Goal: Task Accomplishment & Management: Use online tool/utility

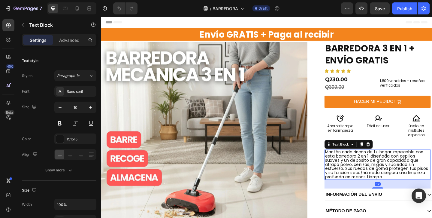
click at [395, 171] on span "Mantén cada rincón de tu hogar impecable con esta barredora 2 en 1, diseñada co…" at bounding box center [401, 177] width 112 height 33
click at [406, 180] on span "Mantén cada rincón de tu hogar impecable con esta barredora 2 en 1, diseñada co…" at bounding box center [401, 177] width 112 height 33
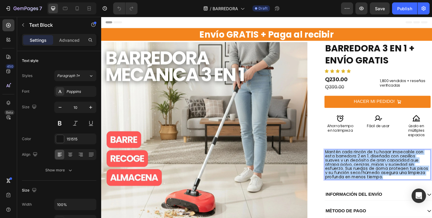
drag, startPoint x: 413, startPoint y: 189, endPoint x: 345, endPoint y: 164, distance: 73.0
click at [345, 164] on p "Mantén cada rincón de tu hogar impecable con esta barredora 2 en 1, diseñada co…" at bounding box center [402, 178] width 114 height 32
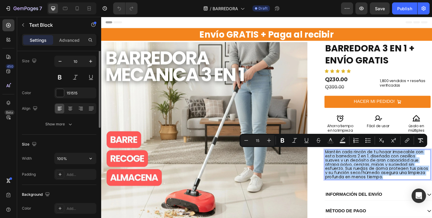
scroll to position [47, 0]
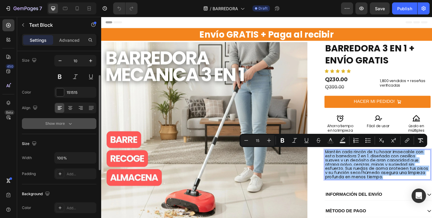
click at [56, 125] on div "Show more" at bounding box center [59, 123] width 28 height 6
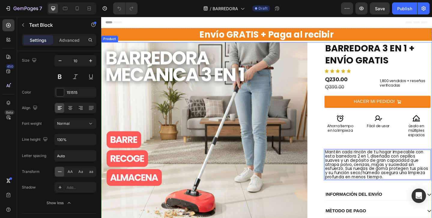
click at [338, 155] on div "Envío GRATIS + Paga al recibir Heading Product Images BARREDORA 3 EN 1 + ENVÍO …" at bounding box center [281, 158] width 360 height 228
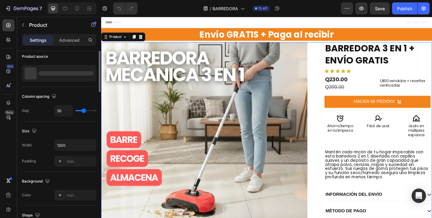
scroll to position [0, 0]
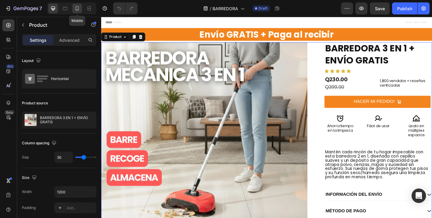
click at [78, 12] on div at bounding box center [77, 9] width 10 height 10
type input "0"
type input "100%"
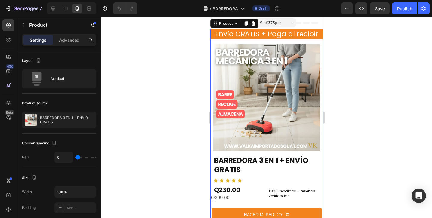
click at [363, 125] on div at bounding box center [266, 117] width 331 height 201
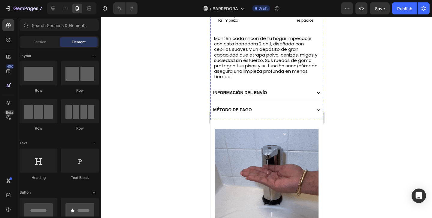
scroll to position [225, 0]
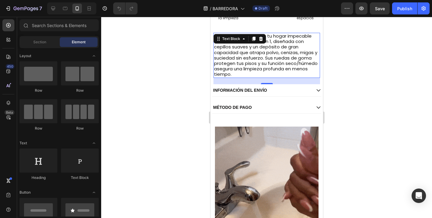
click at [286, 71] on span "Mantén cada rincón de tu hogar impecable con esta barredora 2 en 1, diseñada co…" at bounding box center [266, 55] width 104 height 44
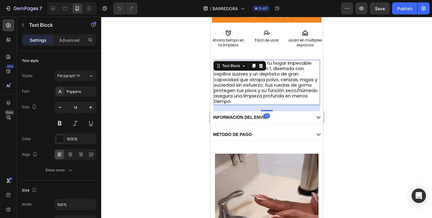
scroll to position [196, 0]
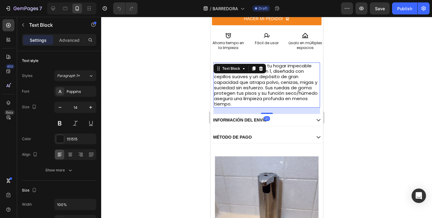
click at [338, 85] on div at bounding box center [266, 117] width 331 height 201
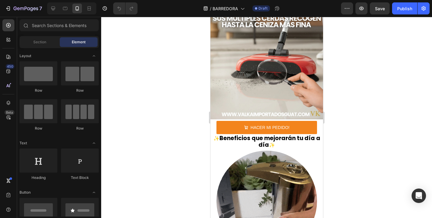
scroll to position [531, 0]
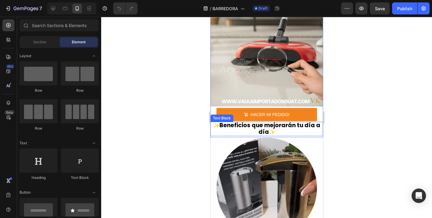
click at [272, 130] on span "Beneficios que mejorarán tu día a día" at bounding box center [269, 128] width 101 height 15
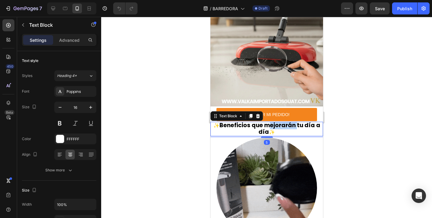
click at [272, 130] on span "Beneficios que mejorarán tu día a día" at bounding box center [269, 128] width 101 height 15
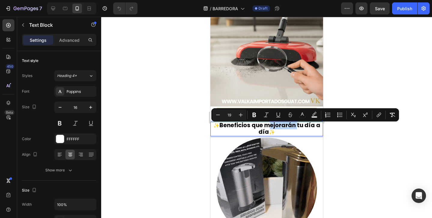
click at [276, 131] on span "Beneficios que mejorarán tu día a día" at bounding box center [269, 128] width 101 height 15
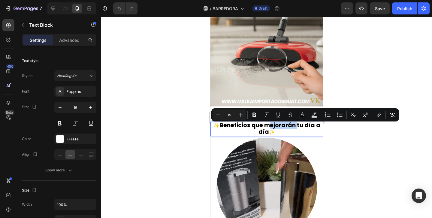
click at [276, 131] on span "Beneficios que mejorarán tu día a día" at bounding box center [269, 128] width 101 height 15
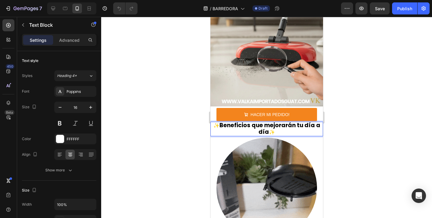
click at [279, 133] on p "✨ Beneficios que mejorarán tu día a día ✨" at bounding box center [266, 128] width 111 height 13
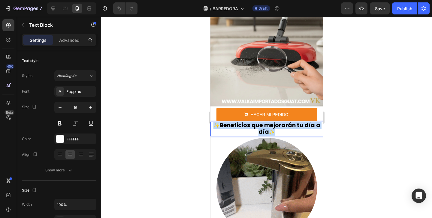
drag, startPoint x: 279, startPoint y: 133, endPoint x: 213, endPoint y: 130, distance: 66.1
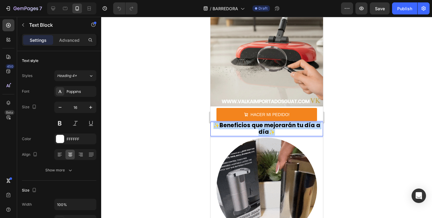
click at [213, 130] on p "✨ Beneficios que mejorarán tu día a día ✨" at bounding box center [266, 128] width 111 height 13
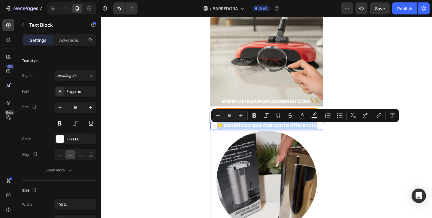
drag, startPoint x: 219, startPoint y: 126, endPoint x: 318, endPoint y: 129, distance: 99.4
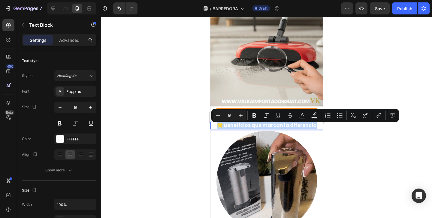
click at [318, 128] on p "🌟 Beneficios que marcan la diferencia" at bounding box center [266, 125] width 111 height 6
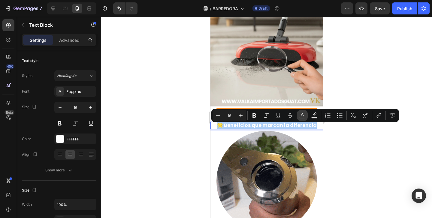
click at [302, 114] on icon "Editor contextual toolbar" at bounding box center [302, 114] width 3 height 3
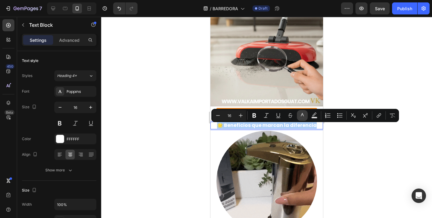
type input "FFFFFF"
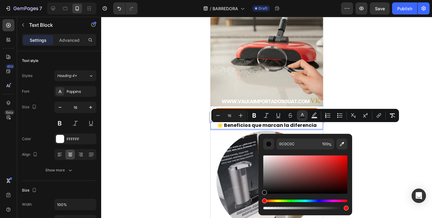
drag, startPoint x: 266, startPoint y: 190, endPoint x: 263, endPoint y: 190, distance: 3.3
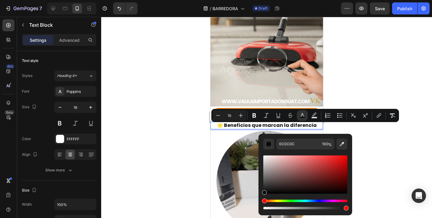
click at [264, 191] on div "Editor contextual toolbar" at bounding box center [305, 174] width 84 height 38
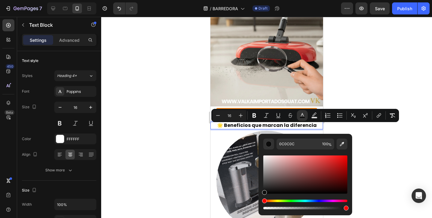
type input "0F0F0F"
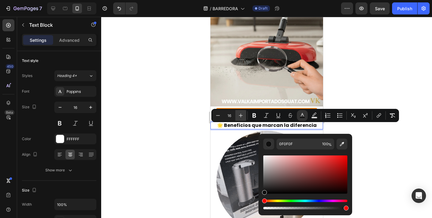
click at [242, 115] on icon "Editor contextual toolbar" at bounding box center [241, 115] width 6 height 6
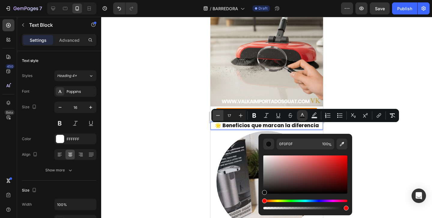
click at [217, 114] on icon "Editor contextual toolbar" at bounding box center [218, 115] width 6 height 6
type input "16"
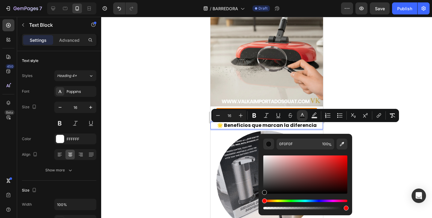
click at [366, 131] on div at bounding box center [266, 117] width 331 height 201
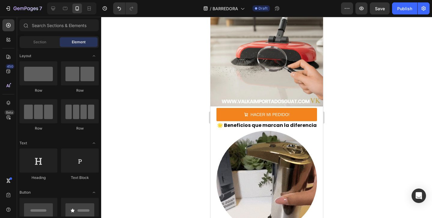
click at [366, 130] on div at bounding box center [266, 117] width 331 height 201
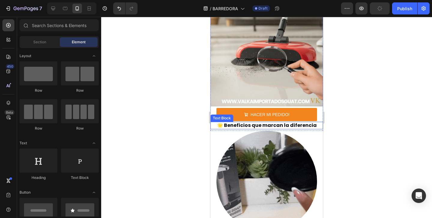
click at [304, 128] on span "🌟 Beneficios que marcan la diferencia" at bounding box center [267, 125] width 100 height 7
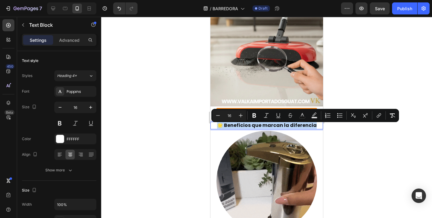
drag, startPoint x: 320, startPoint y: 128, endPoint x: 221, endPoint y: 128, distance: 99.0
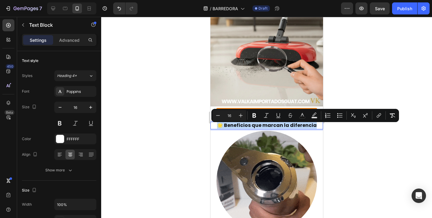
click at [221, 128] on p "🌟 Beneficios que marcan la diferencia" at bounding box center [266, 125] width 111 height 6
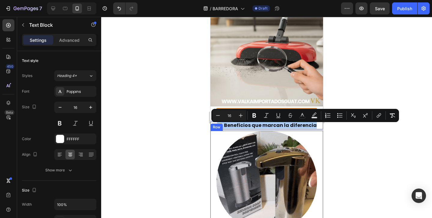
click at [352, 138] on div at bounding box center [266, 117] width 331 height 201
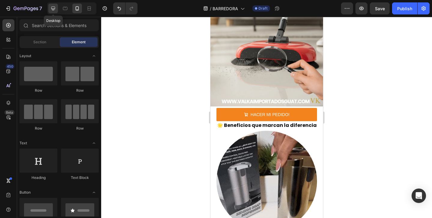
click at [51, 8] on icon at bounding box center [53, 9] width 4 height 4
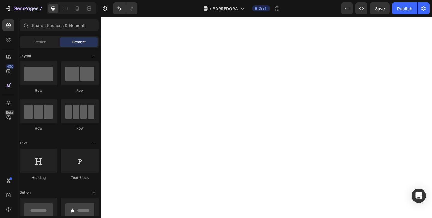
scroll to position [628, 0]
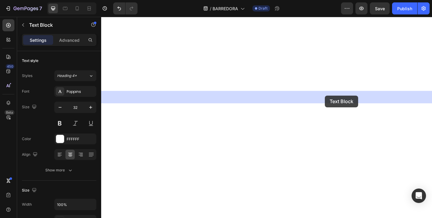
drag, startPoint x: 170, startPoint y: 103, endPoint x: 346, endPoint y: 101, distance: 175.9
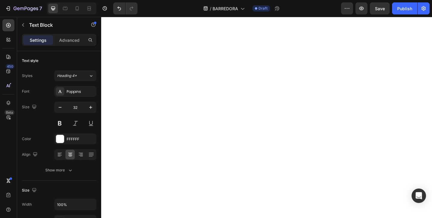
drag, startPoint x: 397, startPoint y: 105, endPoint x: 176, endPoint y: 102, distance: 220.3
drag, startPoint x: 184, startPoint y: 100, endPoint x: 354, endPoint y: 104, distance: 170.2
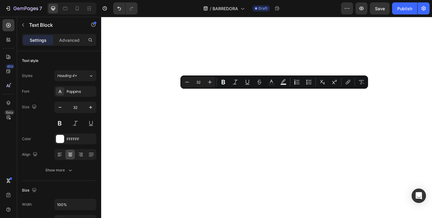
drag, startPoint x: 381, startPoint y: 106, endPoint x: 187, endPoint y: 103, distance: 194.2
click at [267, 81] on button "color" at bounding box center [271, 82] width 11 height 11
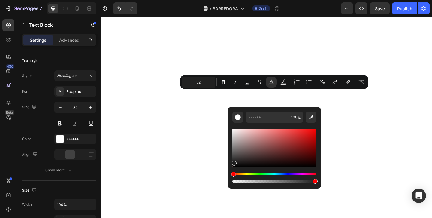
click at [234, 162] on div "Editor contextual toolbar" at bounding box center [274, 147] width 84 height 38
type input "1E1E1E"
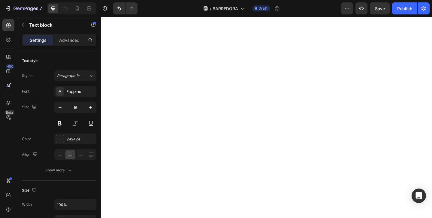
drag, startPoint x: 128, startPoint y: 137, endPoint x: 185, endPoint y: 172, distance: 66.6
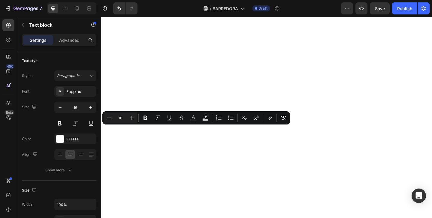
drag, startPoint x: 119, startPoint y: 137, endPoint x: 203, endPoint y: 156, distance: 86.2
click at [194, 118] on icon "Editor contextual toolbar" at bounding box center [193, 116] width 3 height 3
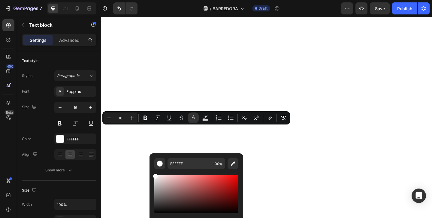
click at [158, 209] on div "Editor contextual toolbar" at bounding box center [196, 194] width 84 height 38
type input "161616"
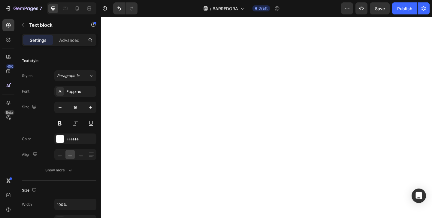
drag, startPoint x: 136, startPoint y: 138, endPoint x: 187, endPoint y: 138, distance: 50.7
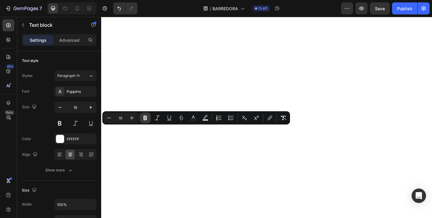
click at [144, 118] on icon "Editor contextual toolbar" at bounding box center [145, 118] width 4 height 5
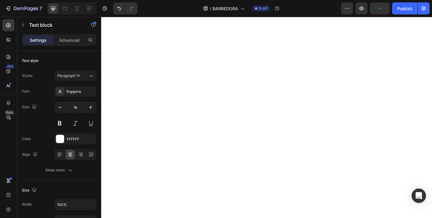
drag, startPoint x: 116, startPoint y: 148, endPoint x: 166, endPoint y: 148, distance: 49.8
drag, startPoint x: 167, startPoint y: 149, endPoint x: 116, endPoint y: 149, distance: 51.6
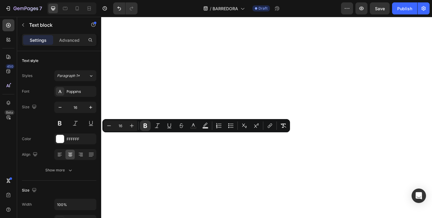
drag, startPoint x: 115, startPoint y: 148, endPoint x: 166, endPoint y: 149, distance: 51.0
click at [147, 125] on icon "Editor contextual toolbar" at bounding box center [145, 125] width 6 height 6
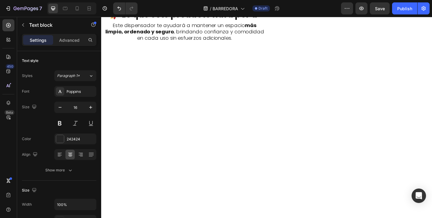
drag, startPoint x: 132, startPoint y: 178, endPoint x: 182, endPoint y: 213, distance: 60.5
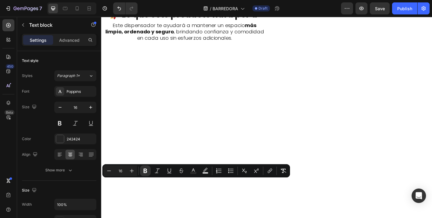
drag, startPoint x: 117, startPoint y: 197, endPoint x: 176, endPoint y: 195, distance: 59.2
click at [145, 172] on icon "Editor contextual toolbar" at bounding box center [145, 170] width 4 height 5
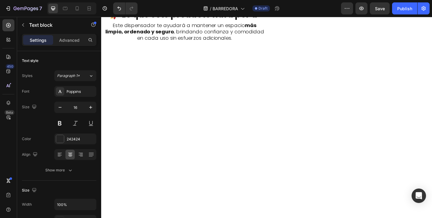
drag, startPoint x: 132, startPoint y: 186, endPoint x: 192, endPoint y: 186, distance: 60.0
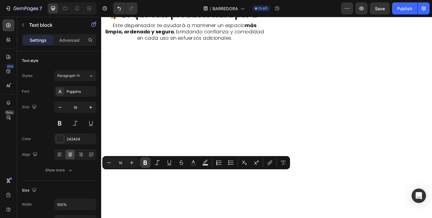
click at [142, 163] on button "Bold" at bounding box center [145, 162] width 11 height 11
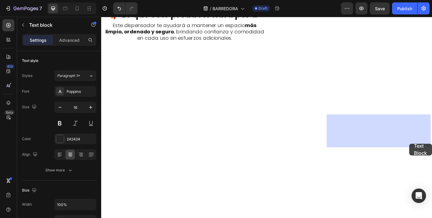
drag, startPoint x: 371, startPoint y: 129, endPoint x: 424, endPoint y: 150, distance: 56.6
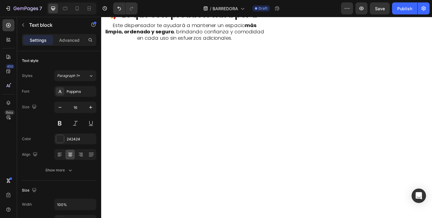
drag, startPoint x: 423, startPoint y: 154, endPoint x: 377, endPoint y: 127, distance: 53.7
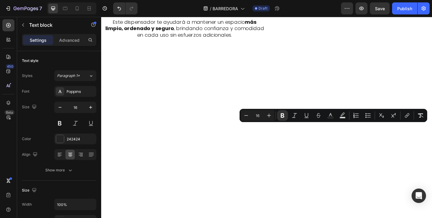
drag, startPoint x: 367, startPoint y: 137, endPoint x: 406, endPoint y: 138, distance: 39.6
click at [283, 114] on icon "Editor contextual toolbar" at bounding box center [283, 115] width 4 height 5
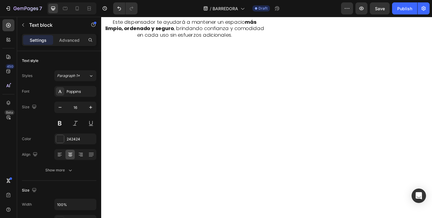
drag, startPoint x: 380, startPoint y: 129, endPoint x: 426, endPoint y: 129, distance: 46.2
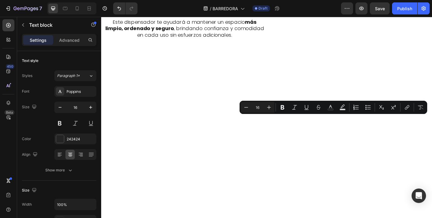
drag, startPoint x: 428, startPoint y: 129, endPoint x: 370, endPoint y: 128, distance: 57.6
click at [282, 108] on icon "Editor contextual toolbar" at bounding box center [282, 107] width 6 height 6
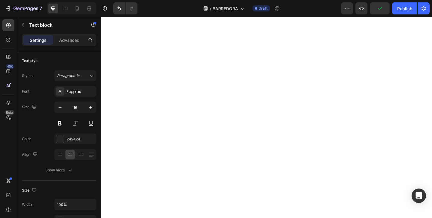
scroll to position [688, 0]
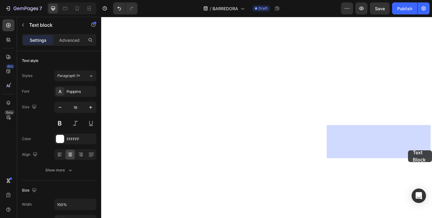
drag, startPoint x: 369, startPoint y: 137, endPoint x: 435, endPoint y: 161, distance: 70.5
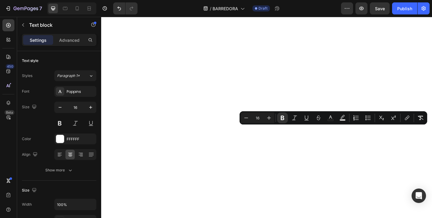
drag, startPoint x: 431, startPoint y: 166, endPoint x: 371, endPoint y: 140, distance: 66.0
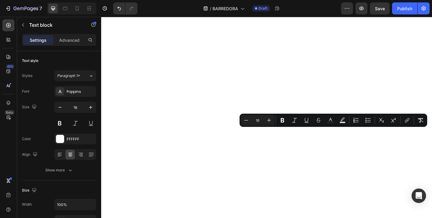
drag, startPoint x: 357, startPoint y: 139, endPoint x: 455, endPoint y: 159, distance: 100.2
click at [331, 120] on icon "Editor contextual toolbar" at bounding box center [330, 120] width 6 height 6
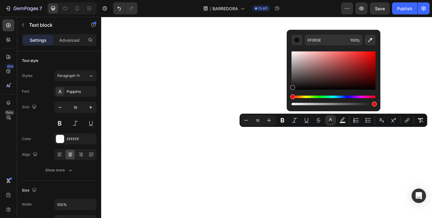
drag, startPoint x: 294, startPoint y: 87, endPoint x: 291, endPoint y: 86, distance: 3.1
click at [291, 86] on div "Editor contextual toolbar" at bounding box center [333, 70] width 84 height 38
type input "141414"
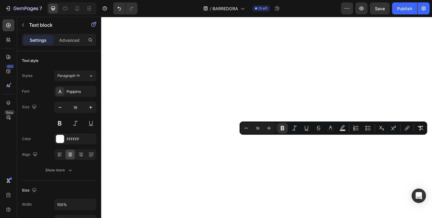
drag, startPoint x: 372, startPoint y: 151, endPoint x: 399, endPoint y: 152, distance: 26.7
click at [284, 128] on icon "Editor contextual toolbar" at bounding box center [283, 128] width 4 height 5
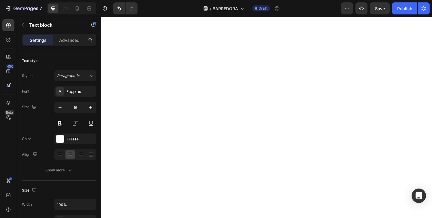
drag, startPoint x: 445, startPoint y: 139, endPoint x: 430, endPoint y: 140, distance: 15.4
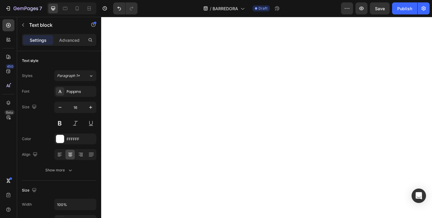
drag, startPoint x: 439, startPoint y: 142, endPoint x: 368, endPoint y: 142, distance: 70.8
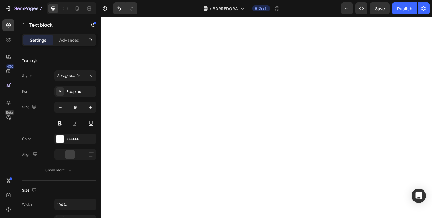
drag, startPoint x: 368, startPoint y: 141, endPoint x: 441, endPoint y: 141, distance: 73.2
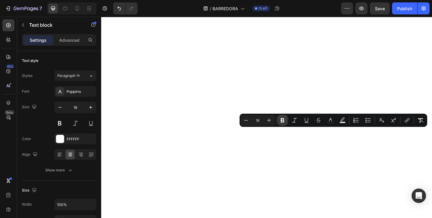
click at [283, 121] on icon "Editor contextual toolbar" at bounding box center [283, 120] width 4 height 5
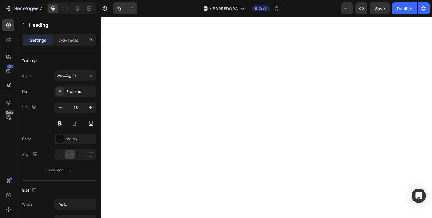
drag, startPoint x: 273, startPoint y: 122, endPoint x: 114, endPoint y: 121, distance: 159.3
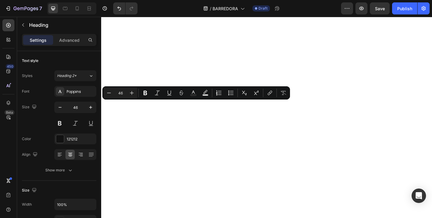
drag, startPoint x: 113, startPoint y: 116, endPoint x: 237, endPoint y: 129, distance: 125.5
click at [120, 90] on input "46" at bounding box center [120, 92] width 12 height 7
click at [125, 92] on input "46" at bounding box center [120, 92] width 12 height 7
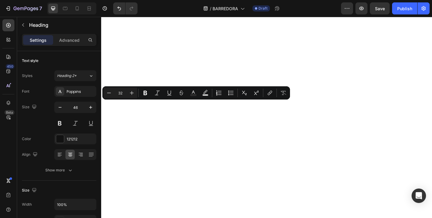
type input "32"
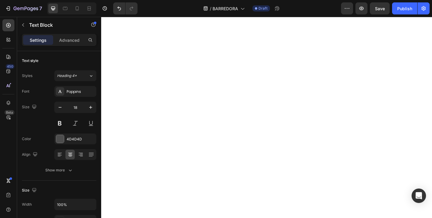
drag, startPoint x: 253, startPoint y: 143, endPoint x: 220, endPoint y: 143, distance: 33.0
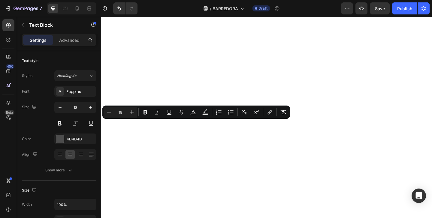
drag, startPoint x: 249, startPoint y: 146, endPoint x: 112, endPoint y: 135, distance: 137.9
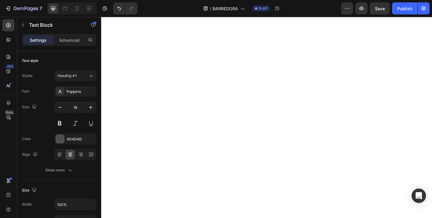
drag, startPoint x: 205, startPoint y: 133, endPoint x: 245, endPoint y: 135, distance: 40.2
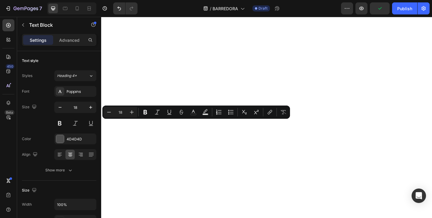
drag, startPoint x: 205, startPoint y: 134, endPoint x: 121, endPoint y: 142, distance: 83.8
click at [143, 112] on icon "Editor contextual toolbar" at bounding box center [145, 112] width 6 height 6
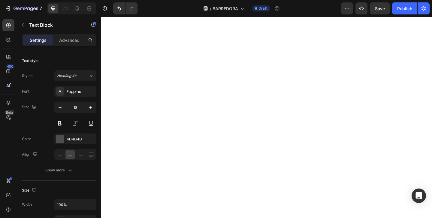
drag, startPoint x: 206, startPoint y: 141, endPoint x: 253, endPoint y: 141, distance: 47.1
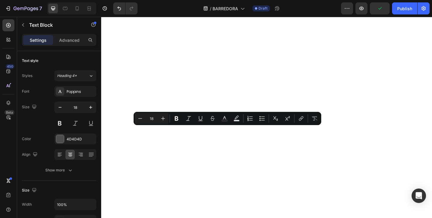
drag, startPoint x: 206, startPoint y: 140, endPoint x: 254, endPoint y: 142, distance: 48.0
click at [176, 122] on button "Bold" at bounding box center [176, 118] width 11 height 11
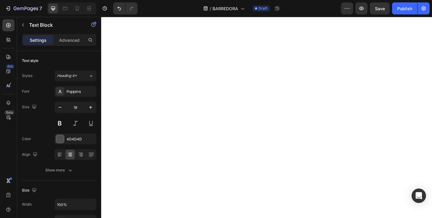
drag, startPoint x: 226, startPoint y: 147, endPoint x: 108, endPoint y: 134, distance: 119.0
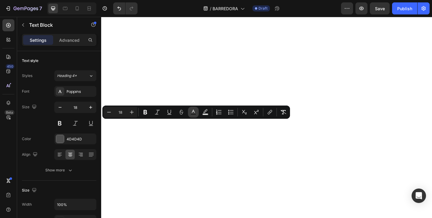
click at [194, 112] on icon "Editor contextual toolbar" at bounding box center [193, 112] width 6 height 6
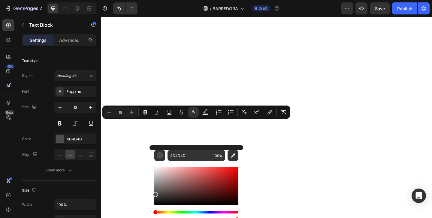
click at [156, 202] on div "Editor contextual toolbar" at bounding box center [196, 186] width 84 height 38
type input "111111"
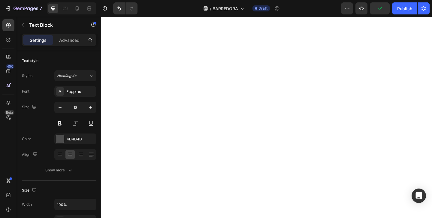
drag, startPoint x: 223, startPoint y: 147, endPoint x: 107, endPoint y: 134, distance: 116.6
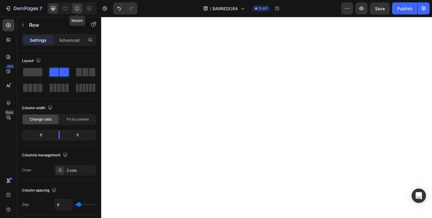
click at [77, 7] on icon at bounding box center [77, 8] width 3 height 4
type input "0"
type input "100%"
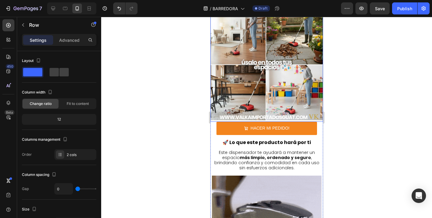
scroll to position [875, 0]
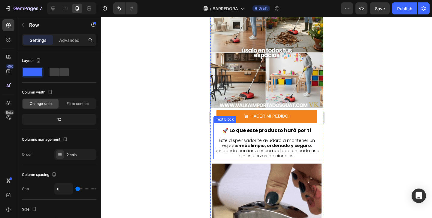
click at [274, 147] on strong "más limpio, ordenado y seguro" at bounding box center [274, 145] width 71 height 6
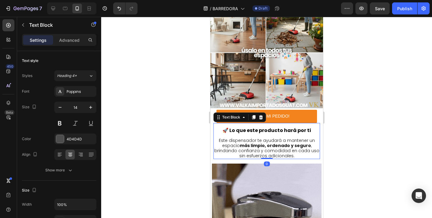
click at [234, 144] on span "Este dispensador te ayudará a mantener un espacio más limpio, ordenado y seguro…" at bounding box center [266, 147] width 105 height 21
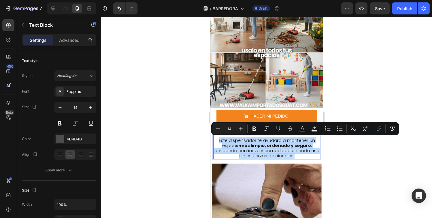
drag, startPoint x: 219, startPoint y: 139, endPoint x: 305, endPoint y: 154, distance: 87.1
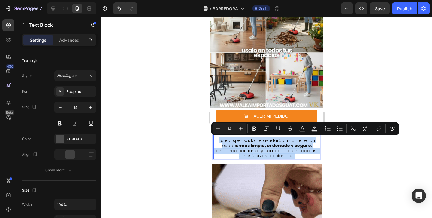
click at [305, 154] on p "Este dispensador te ayudará a mantener un espacio más limpio, ordenado y seguro…" at bounding box center [266, 148] width 105 height 20
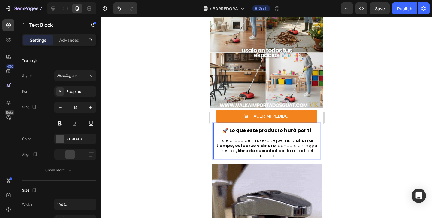
click at [357, 146] on div at bounding box center [266, 117] width 331 height 201
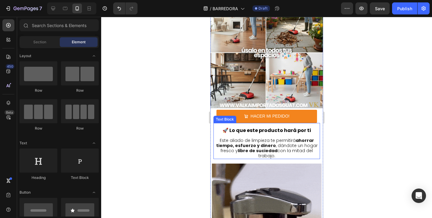
click at [285, 145] on span "Este aliado de limpieza te permitirá ahorrar tiempo, esfuerzo y dinero , dándot…" at bounding box center [266, 147] width 101 height 21
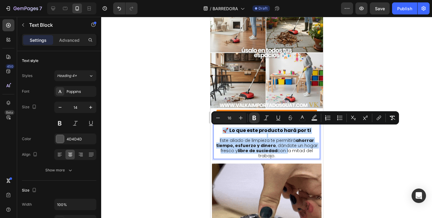
drag, startPoint x: 224, startPoint y: 128, endPoint x: 287, endPoint y: 153, distance: 67.4
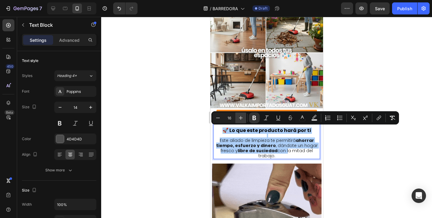
click at [240, 118] on icon "Editor contextual toolbar" at bounding box center [241, 118] width 4 height 4
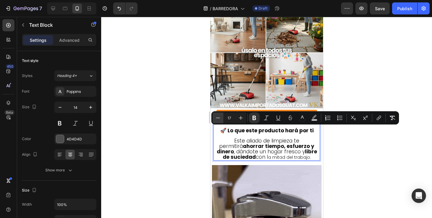
click at [218, 116] on icon "Editor contextual toolbar" at bounding box center [218, 118] width 6 height 6
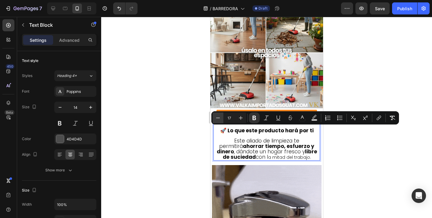
type input "16"
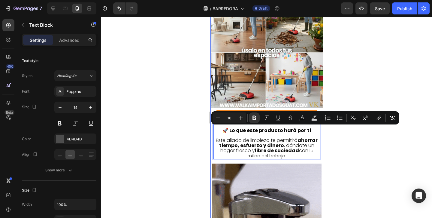
click at [335, 146] on div at bounding box center [266, 117] width 331 height 201
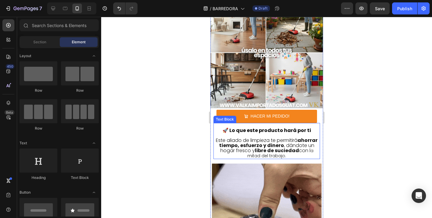
click at [295, 149] on strong "libre de suciedad" at bounding box center [276, 150] width 44 height 7
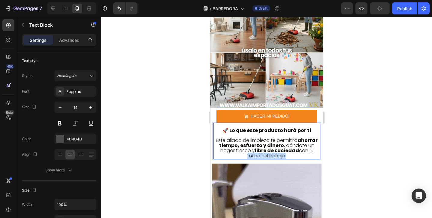
drag, startPoint x: 294, startPoint y: 156, endPoint x: 247, endPoint y: 158, distance: 46.6
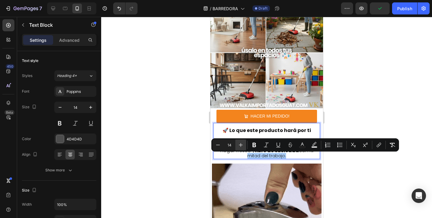
click at [239, 143] on icon "Editor contextual toolbar" at bounding box center [241, 145] width 6 height 6
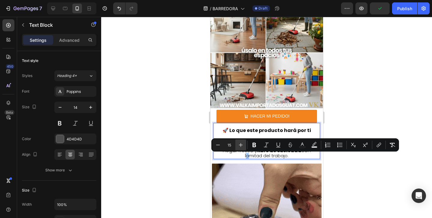
click at [239, 143] on icon "Editor contextual toolbar" at bounding box center [241, 145] width 6 height 6
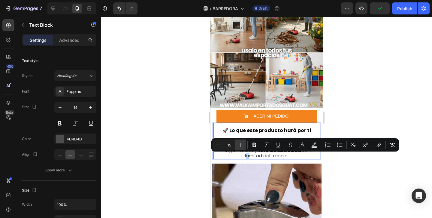
type input "16"
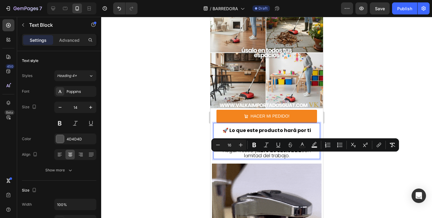
click at [355, 176] on div at bounding box center [266, 117] width 331 height 201
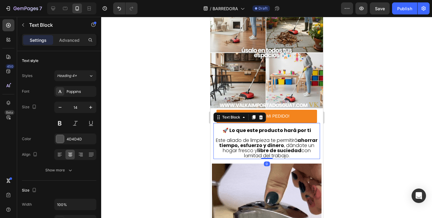
click at [298, 133] on strong "🚀 Lo que este producto hará por ti" at bounding box center [266, 130] width 89 height 7
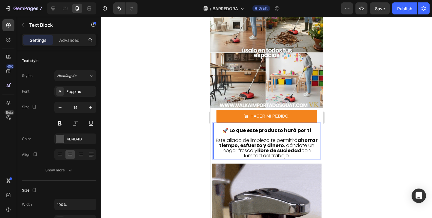
click at [224, 131] on p "🚀 Lo que este producto hará por ti" at bounding box center [266, 130] width 105 height 5
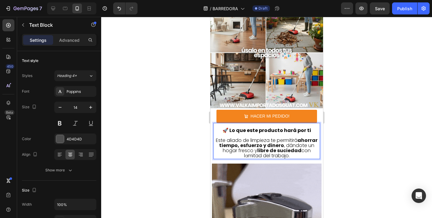
click at [316, 148] on p "Este aliado de limpieza te permitirá ahorrar tiempo, esfuerzo y dinero , dándot…" at bounding box center [266, 148] width 105 height 20
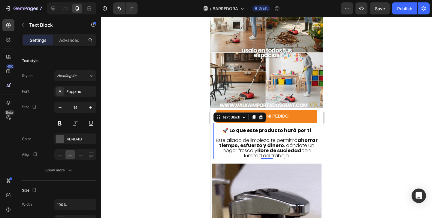
click at [341, 151] on div at bounding box center [266, 117] width 331 height 201
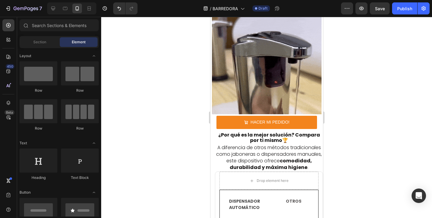
scroll to position [1150, 0]
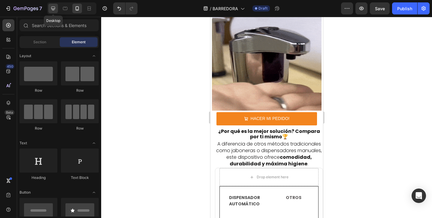
click at [51, 6] on icon at bounding box center [53, 8] width 6 height 6
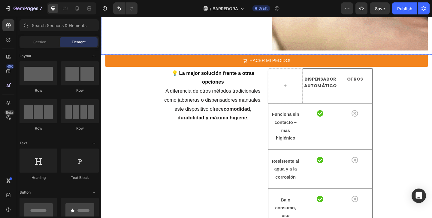
scroll to position [1379, 0]
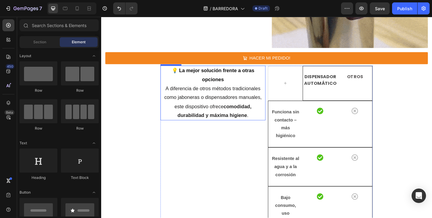
click at [212, 107] on p "A diferencia de otros métodos tradicionales como jaboneras o dispensadores manu…" at bounding box center [222, 109] width 113 height 39
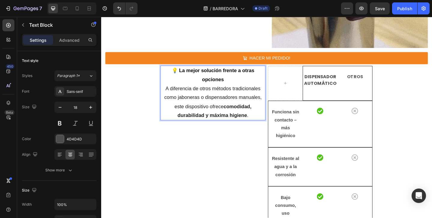
click at [215, 96] on span "A diferencia de otros métodos tradicionales como jaboneras o dispensadores manu…" at bounding box center [223, 109] width 106 height 35
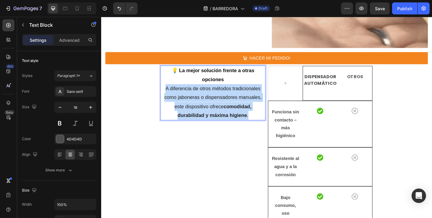
drag, startPoint x: 170, startPoint y: 95, endPoint x: 262, endPoint y: 122, distance: 95.7
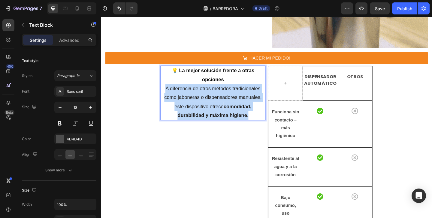
click at [262, 123] on p "A diferencia de otros métodos tradicionales como jaboneras o dispensadores manu…" at bounding box center [222, 109] width 113 height 39
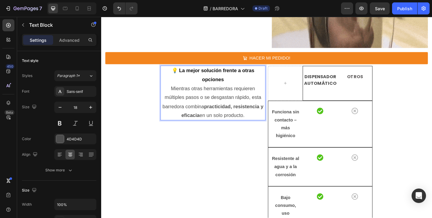
drag, startPoint x: 177, startPoint y: 93, endPoint x: 260, endPoint y: 124, distance: 89.2
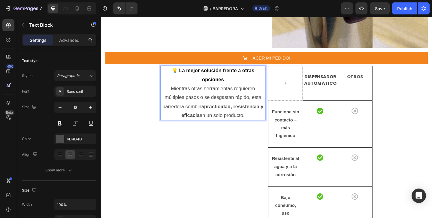
click at [261, 124] on p "Mientras otras herramientas requieren múltiples pasos o se desgastan rápido, es…" at bounding box center [222, 109] width 113 height 39
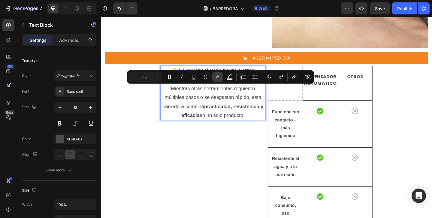
click at [216, 80] on rect "Editor contextual toolbar" at bounding box center [218, 79] width 6 height 2
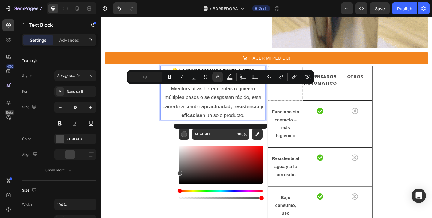
click at [182, 179] on div "Editor contextual toolbar" at bounding box center [221, 164] width 84 height 38
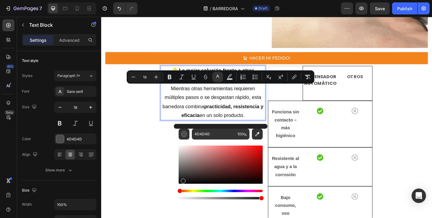
type input "191818"
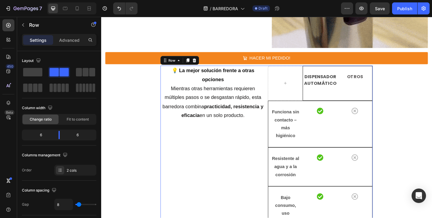
click at [173, 180] on div "💡 La mejor solución frente a otras opciones Mientras otras herramientas requier…" at bounding box center [223, 182] width 114 height 224
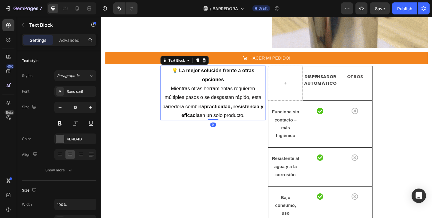
click at [238, 111] on strong "practicidad, resistencia y eficacia" at bounding box center [232, 119] width 89 height 16
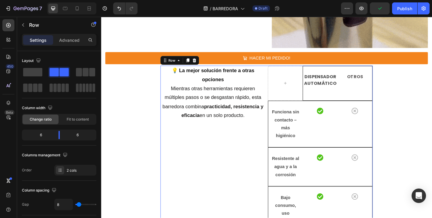
click at [253, 158] on div "💡 La mejor solución frente a otras opciones Mientras otras herramientas requier…" at bounding box center [223, 182] width 114 height 224
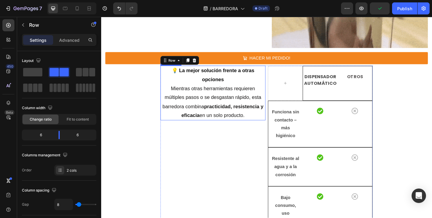
click at [245, 110] on p "Mientras otras herramientas requieren múltiples pasos o se desgastan rápido, es…" at bounding box center [222, 109] width 113 height 39
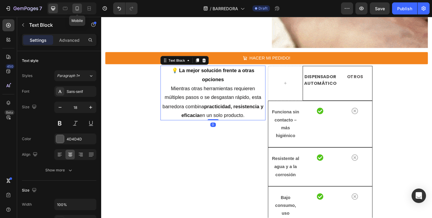
click at [78, 9] on icon at bounding box center [77, 8] width 6 height 6
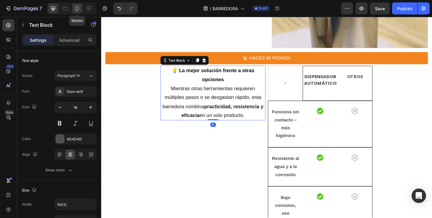
type input "14"
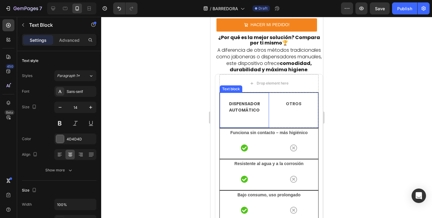
scroll to position [1346, 0]
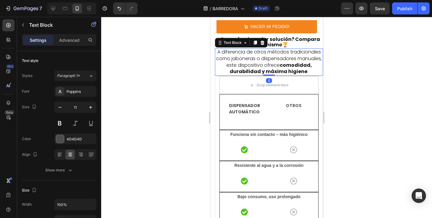
click at [242, 63] on span "A diferencia de otros métodos tradicionales como jaboneras o dispensadores manu…" at bounding box center [269, 61] width 106 height 26
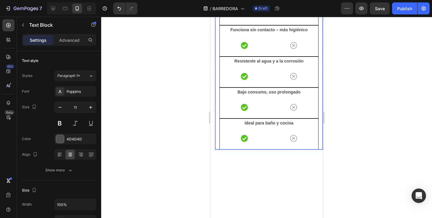
click at [217, 50] on div "Drop element here DISPENSADOR AUTOMÁTICO Text block OTROS Text block Row Row Fu…" at bounding box center [269, 60] width 108 height 178
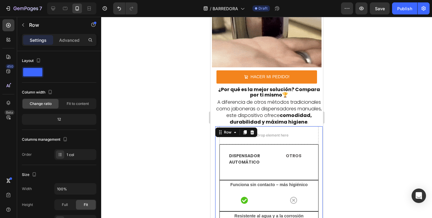
scroll to position [1180, 0]
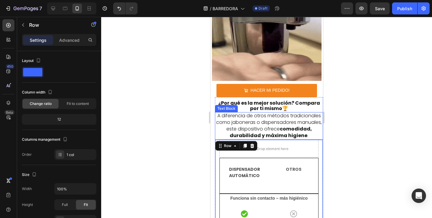
click at [240, 126] on span "A diferencia de otros métodos tradicionales como jaboneras o dispensadores manu…" at bounding box center [269, 125] width 106 height 26
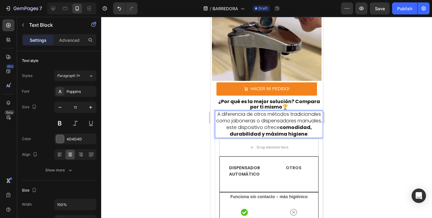
click at [217, 115] on span "A diferencia de otros métodos tradicionales como jaboneras o dispensadores manu…" at bounding box center [269, 123] width 106 height 26
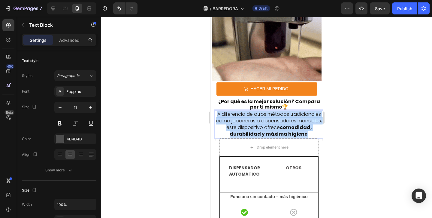
drag, startPoint x: 217, startPoint y: 115, endPoint x: 311, endPoint y: 137, distance: 95.8
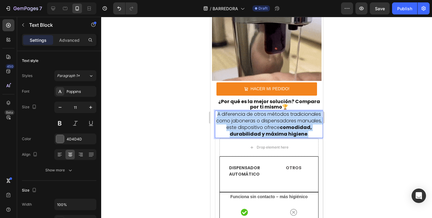
click at [311, 137] on p "A diferencia de otros métodos tradicionales como jaboneras o dispensadores manu…" at bounding box center [268, 124] width 107 height 26
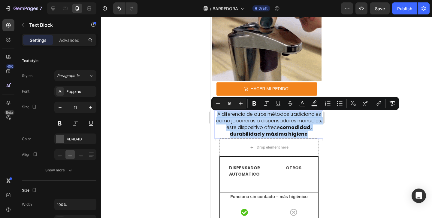
type input "11"
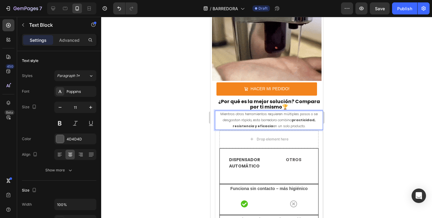
drag, startPoint x: 310, startPoint y: 128, endPoint x: 218, endPoint y: 116, distance: 93.2
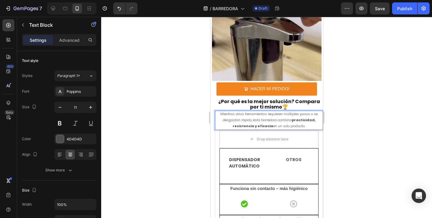
click at [218, 116] on p "Mientras otras herramientas requieren múltiples pasos o se desgastan rápido, es…" at bounding box center [268, 120] width 107 height 18
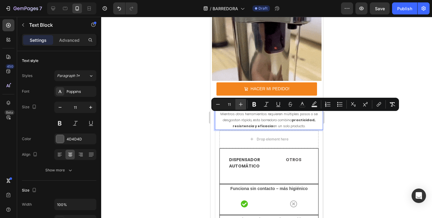
click at [241, 101] on icon "Editor contextual toolbar" at bounding box center [241, 104] width 6 height 6
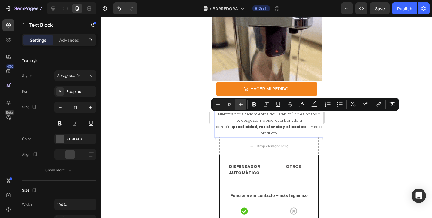
click at [241, 101] on icon "Editor contextual toolbar" at bounding box center [241, 104] width 6 height 6
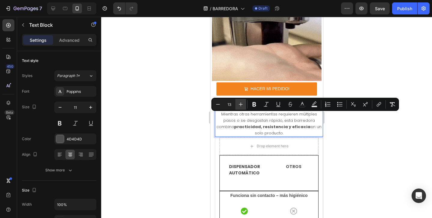
click at [241, 101] on icon "Editor contextual toolbar" at bounding box center [241, 104] width 6 height 6
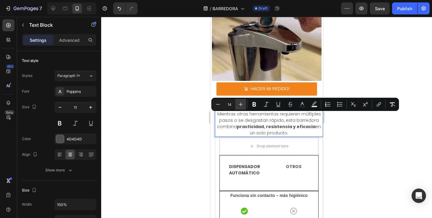
click at [241, 101] on icon "Editor contextual toolbar" at bounding box center [241, 104] width 6 height 6
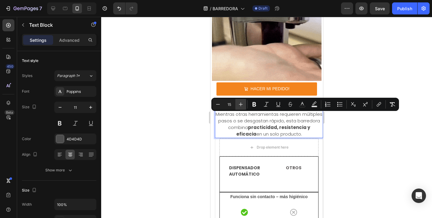
click at [241, 101] on icon "Editor contextual toolbar" at bounding box center [241, 104] width 6 height 6
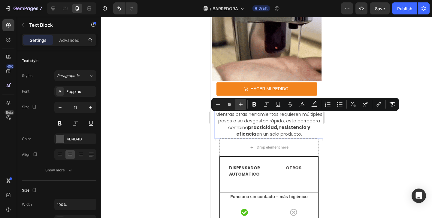
type input "16"
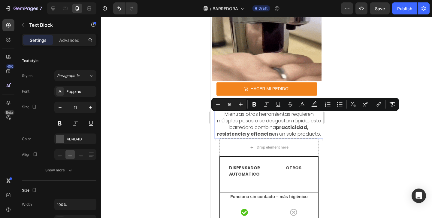
click at [332, 138] on div at bounding box center [266, 117] width 331 height 201
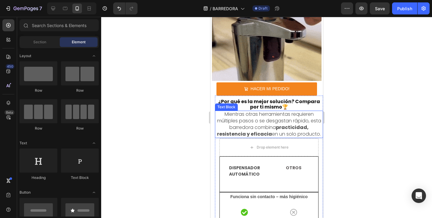
click at [251, 117] on span "Mientras otras herramientas requieren múltiples pasos o se desgastan rápido, es…" at bounding box center [269, 123] width 104 height 26
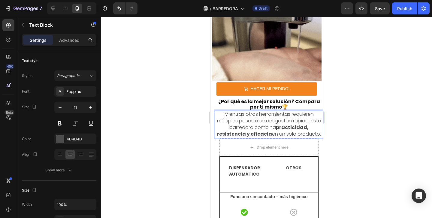
drag, startPoint x: 222, startPoint y: 115, endPoint x: 268, endPoint y: 117, distance: 46.6
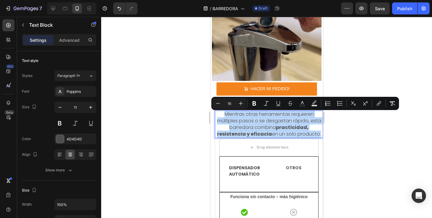
drag, startPoint x: 319, startPoint y: 135, endPoint x: 223, endPoint y: 116, distance: 97.8
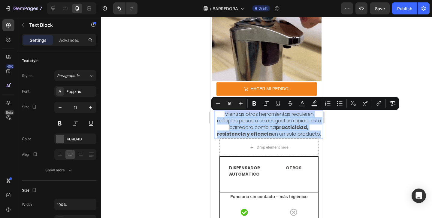
click at [223, 116] on span "Mientras otras herramientas requieren múltiples pasos o se desgastan rápido, es…" at bounding box center [269, 123] width 104 height 26
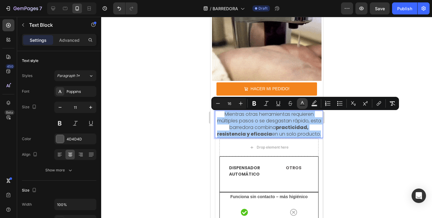
click at [300, 103] on icon "Editor contextual toolbar" at bounding box center [302, 103] width 6 height 6
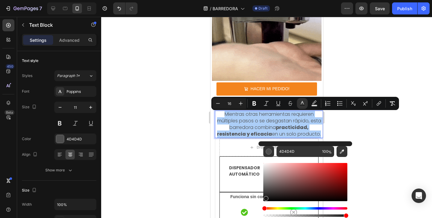
click at [265, 197] on div "Editor contextual toolbar" at bounding box center [305, 182] width 84 height 38
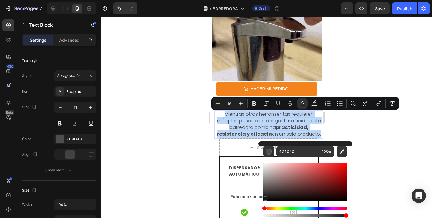
type input "191818"
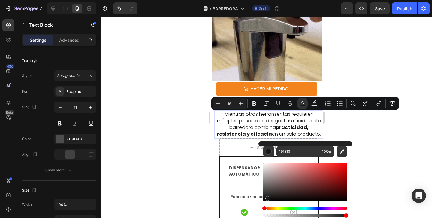
click at [392, 141] on div at bounding box center [266, 117] width 331 height 201
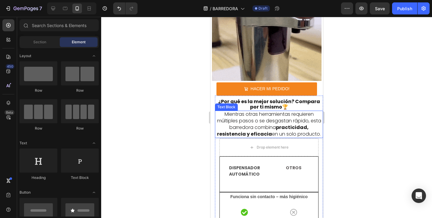
click at [353, 134] on div at bounding box center [266, 117] width 331 height 201
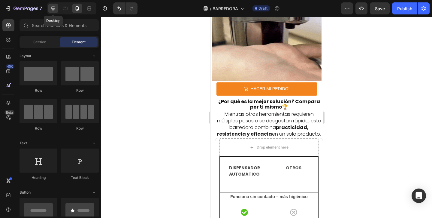
click at [54, 11] on icon at bounding box center [53, 8] width 6 height 6
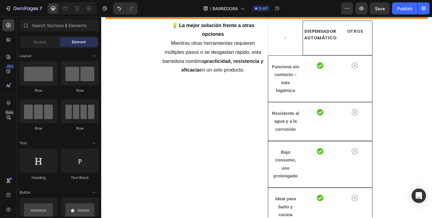
scroll to position [1428, 0]
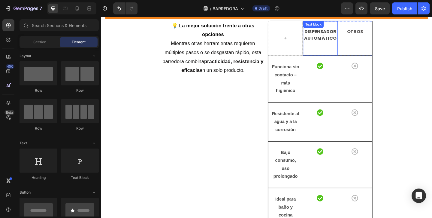
click at [332, 42] on p "DISPENSADOR AUTOMÁTICO" at bounding box center [339, 36] width 36 height 14
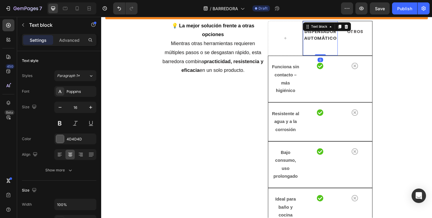
click at [332, 42] on p "DISPENSADOR AUTOMÁTICO" at bounding box center [339, 36] width 36 height 14
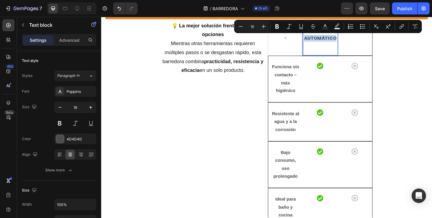
click at [343, 41] on p "DISPENSADOR AUTOMÁTICO" at bounding box center [339, 36] width 36 height 14
click at [355, 42] on p "DISPENSADOR AUTOMÁTICO" at bounding box center [339, 36] width 36 height 14
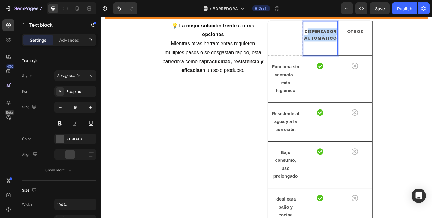
drag, startPoint x: 356, startPoint y: 40, endPoint x: 324, endPoint y: 33, distance: 32.5
click at [324, 33] on p "DISPENSADOR AUTOMÁTICO" at bounding box center [339, 36] width 36 height 14
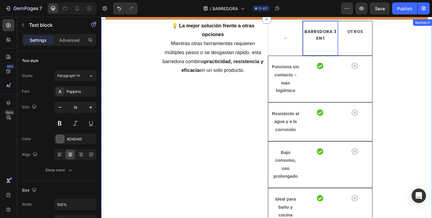
click at [432, 62] on div "💡 La mejor solución frente a otras opciones Mientras otras herramientas requier…" at bounding box center [281, 133] width 360 height 224
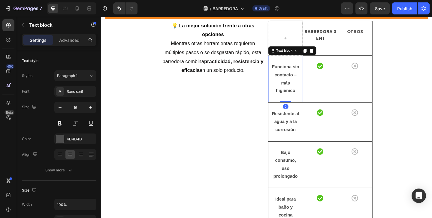
click at [295, 81] on strong "Funciona sin contacto – más higiénico" at bounding box center [302, 84] width 30 height 31
click at [295, 80] on strong "Funciona sin contacto – más higiénico" at bounding box center [302, 84] width 30 height 31
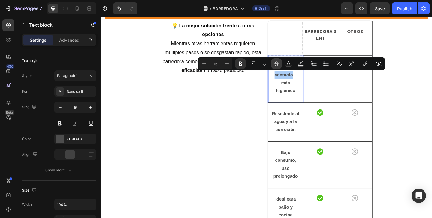
click at [274, 66] on icon "Editor contextual toolbar" at bounding box center [276, 64] width 6 height 6
drag, startPoint x: 375, startPoint y: 83, endPoint x: 295, endPoint y: 79, distance: 80.5
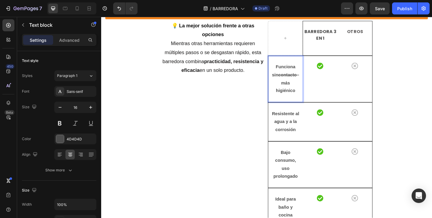
click at [301, 87] on strong "– más higiénico" at bounding box center [303, 88] width 25 height 23
drag, startPoint x: 309, startPoint y: 93, endPoint x: 313, endPoint y: 96, distance: 4.6
click at [309, 93] on p "Funciona sin contacto – más higiénico" at bounding box center [302, 84] width 31 height 35
drag, startPoint x: 314, startPoint y: 100, endPoint x: 286, endPoint y: 71, distance: 40.5
click at [286, 71] on div "Funciona sin contacto – más higiénico Text block 0" at bounding box center [302, 84] width 38 height 50
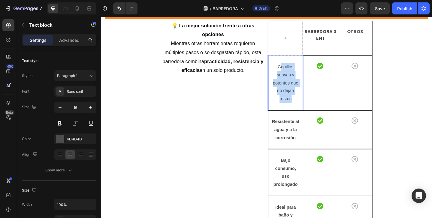
drag, startPoint x: 295, startPoint y: 70, endPoint x: 312, endPoint y: 107, distance: 40.1
click at [312, 107] on p "Cepillos suaves y potentes que no dejan restos" at bounding box center [302, 88] width 31 height 43
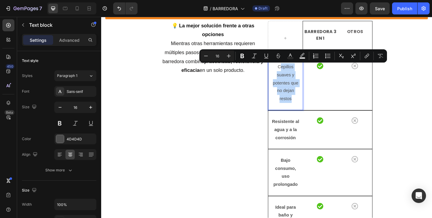
click at [312, 107] on p "Cepillos suaves y potentes que no dejan restos" at bounding box center [302, 88] width 31 height 43
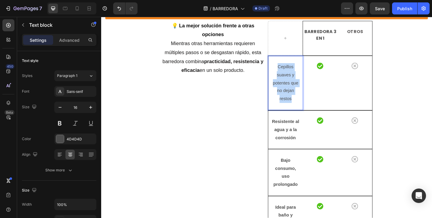
drag, startPoint x: 312, startPoint y: 107, endPoint x: 292, endPoint y: 71, distance: 41.0
click at [292, 71] on p "Cepillos suaves y potentes que no dejan restos" at bounding box center [302, 88] width 31 height 43
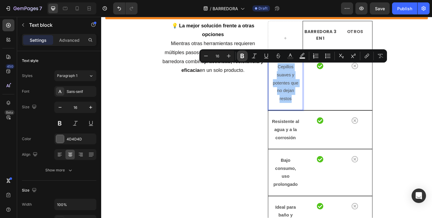
click at [243, 54] on icon "Editor contextual toolbar" at bounding box center [242, 56] width 4 height 5
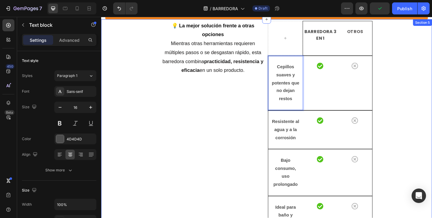
click at [432, 91] on div "💡 La mejor solución frente a otras opciones Mientras otras herramientas requier…" at bounding box center [281, 137] width 360 height 233
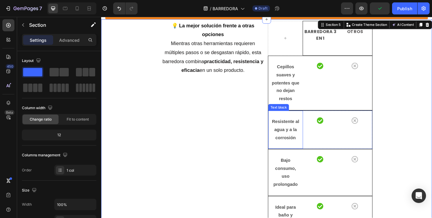
click at [295, 144] on p "Resistente al agua y a la corrosión" at bounding box center [302, 140] width 31 height 26
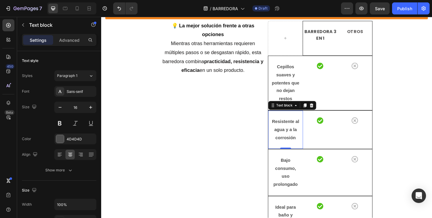
click at [293, 130] on strong "Resistente al agua y a la corrosión" at bounding box center [302, 139] width 30 height 23
click at [293, 128] on strong "Resistente al agua y a la corrosión" at bounding box center [302, 139] width 30 height 23
drag, startPoint x: 286, startPoint y: 131, endPoint x: 314, endPoint y: 146, distance: 31.8
click at [314, 146] on div "Resistente al agua y a la corrosión Text block 0" at bounding box center [302, 139] width 38 height 41
click at [314, 146] on p "Resistente al agua y a la corrosión" at bounding box center [302, 140] width 31 height 26
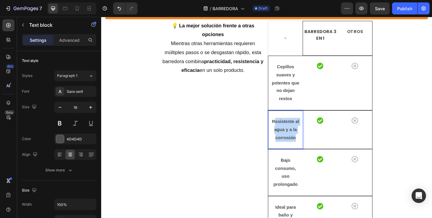
drag, startPoint x: 314, startPoint y: 146, endPoint x: 289, endPoint y: 131, distance: 29.2
click at [289, 132] on p "Resistente al agua y a la corrosión" at bounding box center [302, 140] width 31 height 26
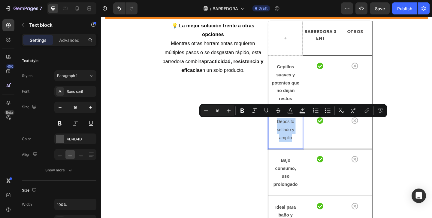
drag, startPoint x: 289, startPoint y: 128, endPoint x: 317, endPoint y: 145, distance: 32.8
click at [317, 146] on div "Depósito sellado y amplio" at bounding box center [302, 139] width 32 height 27
click at [245, 109] on button "Bold" at bounding box center [242, 110] width 11 height 11
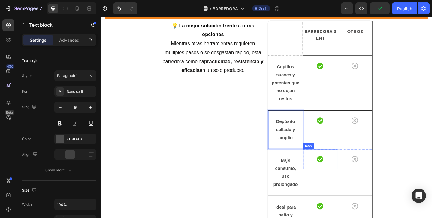
click at [306, 179] on strong "Bajo consumo, uso prolongado" at bounding box center [302, 185] width 26 height 31
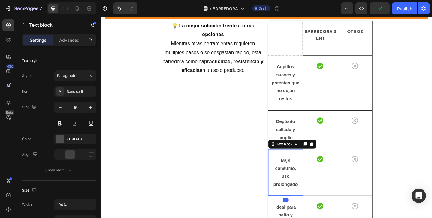
click at [306, 179] on strong "Bajo consumo, uso prolongado" at bounding box center [302, 185] width 26 height 31
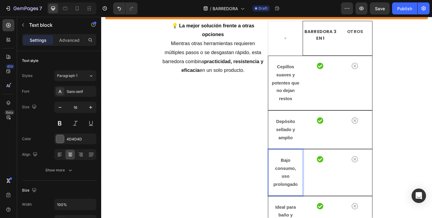
click at [301, 190] on strong "Bajo consumo, uso prolongado" at bounding box center [302, 185] width 26 height 31
drag, startPoint x: 315, startPoint y: 200, endPoint x: 296, endPoint y: 172, distance: 34.0
click at [296, 172] on p "Bajo consumo, uso prolongado" at bounding box center [302, 186] width 31 height 35
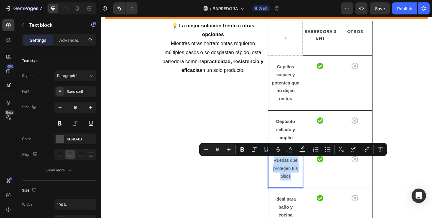
drag, startPoint x: 288, startPoint y: 172, endPoint x: 311, endPoint y: 189, distance: 28.6
click at [311, 189] on p "Ruedas que protegen tus pisos" at bounding box center [302, 182] width 31 height 26
click at [243, 149] on icon "Editor contextual toolbar" at bounding box center [242, 149] width 4 height 5
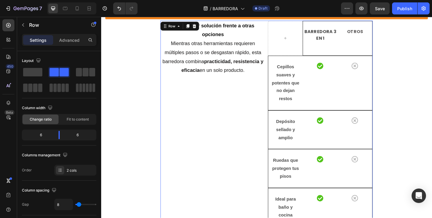
click at [256, 161] on div "💡 La mejor solución frente a otras opciones Mientras otras herramientas requier…" at bounding box center [223, 133] width 114 height 224
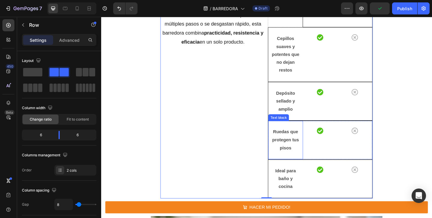
scroll to position [1478, 0]
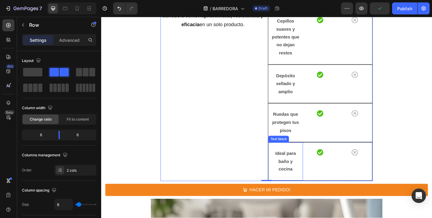
click at [296, 175] on strong "Ideal para baño y cocina" at bounding box center [301, 174] width 23 height 23
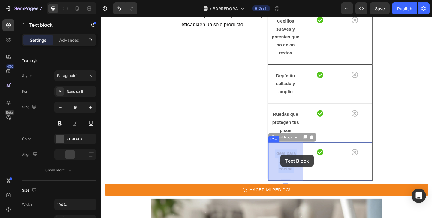
drag, startPoint x: 290, startPoint y: 164, endPoint x: 314, endPoint y: 186, distance: 32.7
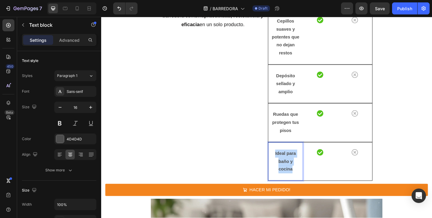
drag, startPoint x: 312, startPoint y: 183, endPoint x: 287, endPoint y: 166, distance: 30.9
click at [287, 166] on p "Ideal para baño y cocina" at bounding box center [302, 174] width 31 height 26
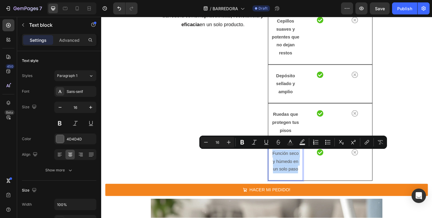
drag, startPoint x: 288, startPoint y: 164, endPoint x: 317, endPoint y: 182, distance: 33.1
click at [317, 182] on p "Función seco y húmedo en un solo paso" at bounding box center [302, 174] width 31 height 26
click at [244, 144] on icon "Editor contextual toolbar" at bounding box center [242, 142] width 6 height 6
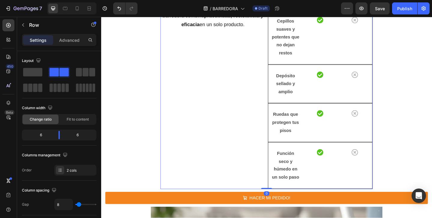
click at [257, 155] on div "💡 La mejor solución frente a otras opciones Mientras otras herramientas requier…" at bounding box center [223, 87] width 114 height 233
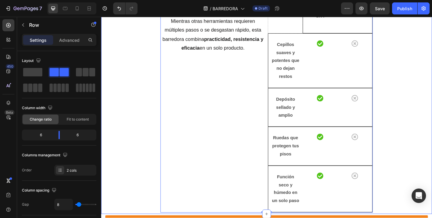
scroll to position [1357, 0]
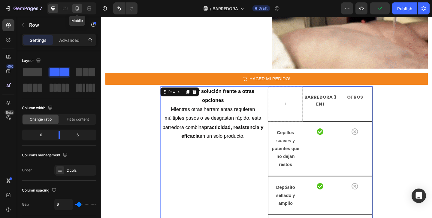
click at [77, 7] on icon at bounding box center [77, 8] width 6 height 6
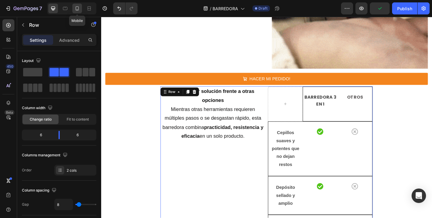
type input "0"
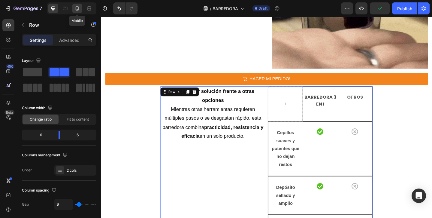
type input "0"
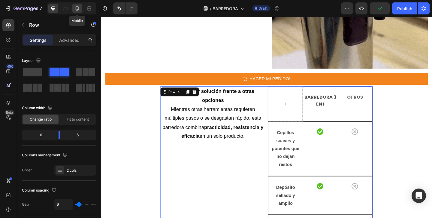
type input "100%"
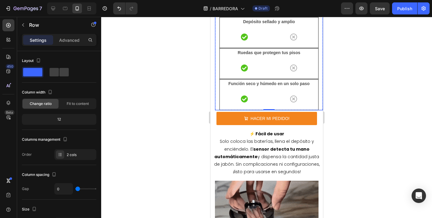
scroll to position [1400, 0]
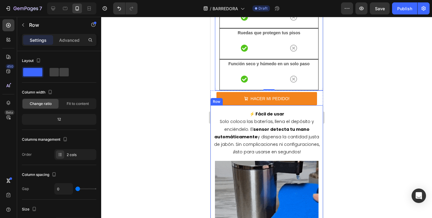
click at [167, 159] on div at bounding box center [266, 117] width 331 height 201
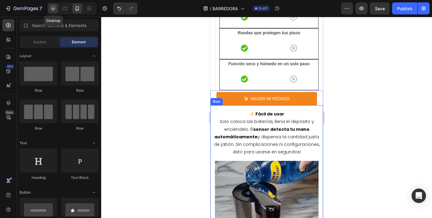
click at [51, 13] on div at bounding box center [53, 9] width 10 height 10
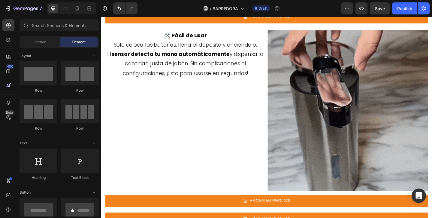
scroll to position [1766, 0]
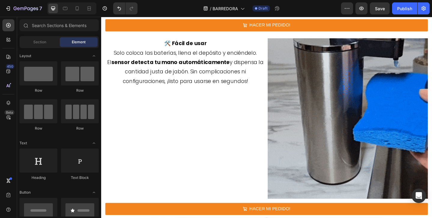
click at [200, 53] on span "Solo coloca las baterías, llena el depósito y enciéndelo. El sensor detecta tu …" at bounding box center [193, 71] width 170 height 39
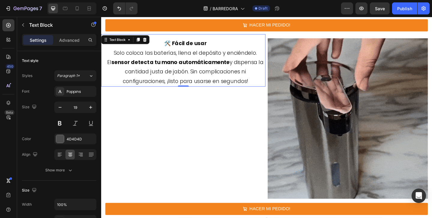
click at [187, 72] on span "Solo coloca las baterías, llena el depósito y enciéndelo. El sensor detecta tu …" at bounding box center [193, 71] width 170 height 39
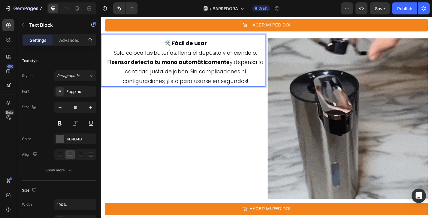
drag, startPoint x: 169, startPoint y: 43, endPoint x: 270, endPoint y: 86, distance: 109.9
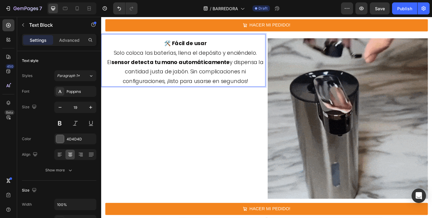
click at [270, 86] on div "🛠️ Fácil de usar Solo coloca las baterías, llena el depósito y enciéndelo. El s…" at bounding box center [193, 66] width 174 height 53
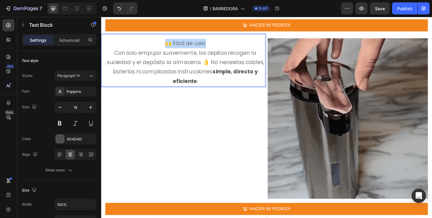
drag, startPoint x: 171, startPoint y: 44, endPoint x: 223, endPoint y: 44, distance: 52.5
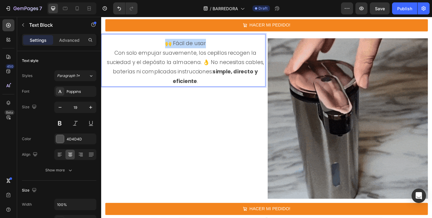
click at [223, 44] on p "🙌 Fácil de usar" at bounding box center [192, 46] width 173 height 10
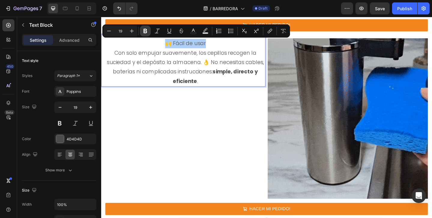
click at [145, 33] on icon "Editor contextual toolbar" at bounding box center [145, 31] width 4 height 5
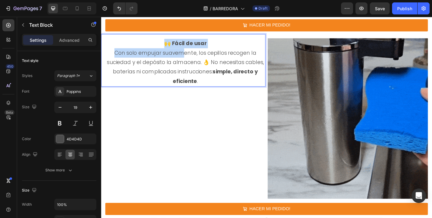
drag, startPoint x: 164, startPoint y: 42, endPoint x: 191, endPoint y: 50, distance: 27.5
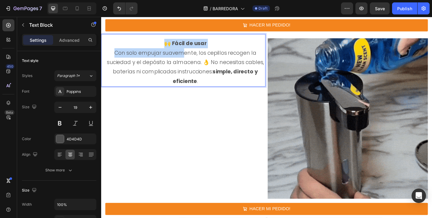
click at [191, 50] on p "🙌 Fácil de usar" at bounding box center [192, 46] width 173 height 10
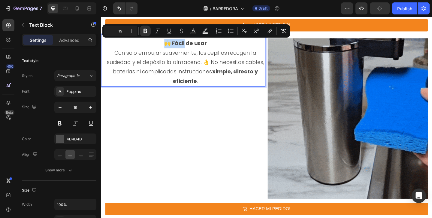
click at [170, 47] on p "🙌 Fácil de usar" at bounding box center [192, 46] width 173 height 10
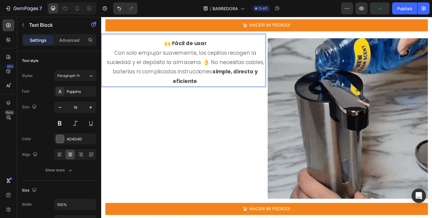
drag, startPoint x: 167, startPoint y: 43, endPoint x: 220, endPoint y: 76, distance: 62.5
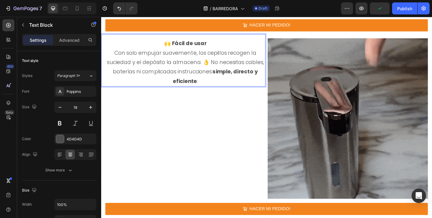
click at [221, 76] on div "🙌 Fácil de usar Con solo empujar suavemente, los cepillos recogen la suciedad y…" at bounding box center [193, 66] width 174 height 53
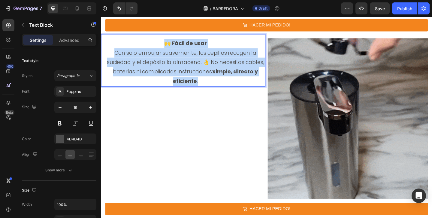
drag, startPoint x: 210, startPoint y: 87, endPoint x: 169, endPoint y: 43, distance: 59.7
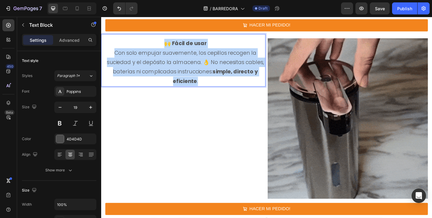
click at [169, 43] on div "🙌 Fácil de usar Con solo empujar suavemente, los cepillos recogen la suciedad y…" at bounding box center [193, 66] width 174 height 53
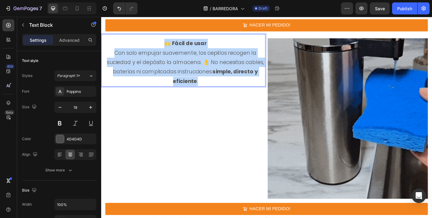
click at [203, 58] on p "Con solo empujar suavemente, los cepillos recogen la suciedad y el depósito la …" at bounding box center [192, 71] width 173 height 41
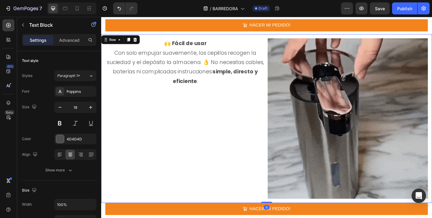
click at [219, 110] on div "🙌 Fácil de usar Con solo empujar suavemente, los cepillos recogen la suciedad y…" at bounding box center [190, 127] width 179 height 183
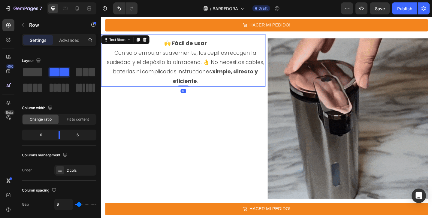
click at [186, 59] on p "Con solo empujar suavemente, los cepillos recogen la suciedad y el depósito la …" at bounding box center [192, 71] width 173 height 41
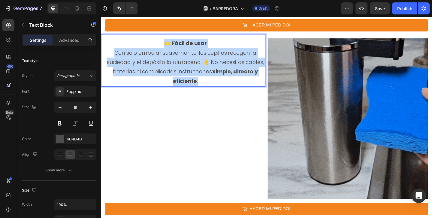
drag, startPoint x: 168, startPoint y: 44, endPoint x: 216, endPoint y: 85, distance: 63.6
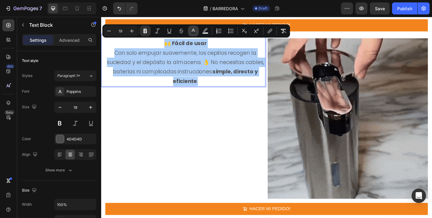
click at [192, 32] on icon "Editor contextual toolbar" at bounding box center [193, 30] width 3 height 3
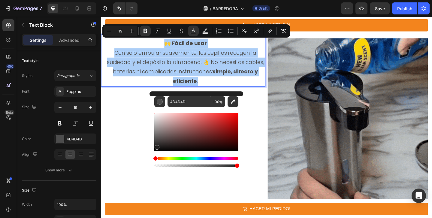
click at [156, 146] on div "Editor contextual toolbar" at bounding box center [196, 132] width 84 height 38
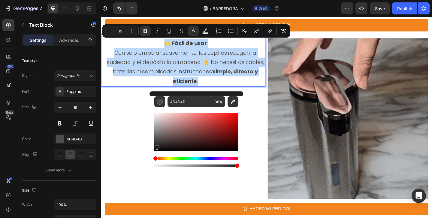
type input "212020"
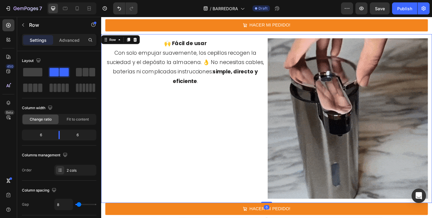
click at [146, 114] on div "🙌 Fácil de usar Con solo empujar suavemente, los cepillos recogen la suciedad y…" at bounding box center [190, 127] width 179 height 183
click at [166, 54] on span "Con solo empujar suavemente, los cepillos recogen la suciedad y el depósito la …" at bounding box center [192, 71] width 171 height 39
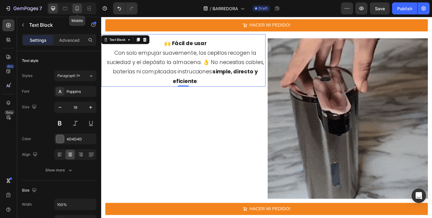
click at [74, 8] on icon at bounding box center [77, 8] width 6 height 6
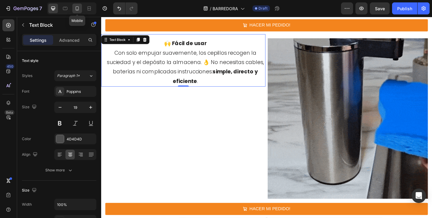
type input "14"
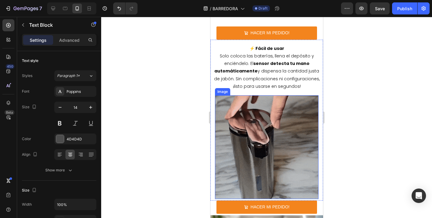
scroll to position [1487, 0]
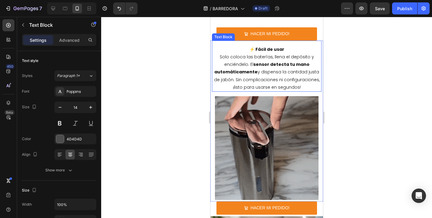
click at [275, 80] on span "Solo coloca las baterías, llena el depósito y enciéndelo. El sensor detecta tu …" at bounding box center [267, 72] width 106 height 36
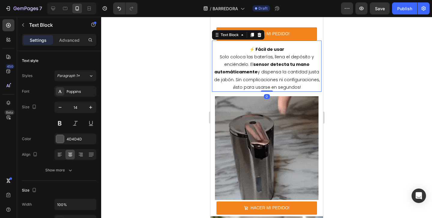
click at [243, 46] on p "⚡ Fácil de usar" at bounding box center [266, 50] width 108 height 8
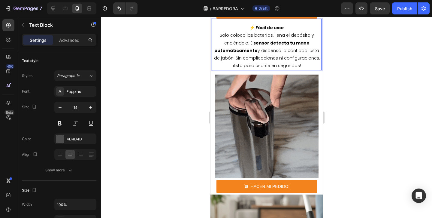
scroll to position [1466, 0]
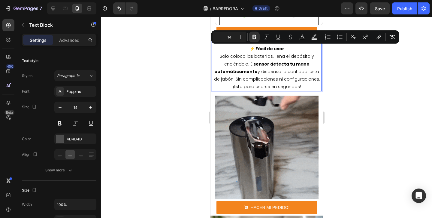
drag, startPoint x: 243, startPoint y: 46, endPoint x: 309, endPoint y: 85, distance: 76.3
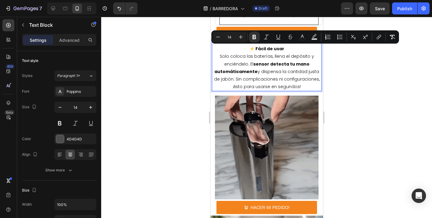
click at [309, 85] on div "⚡ Fácil de usar Solo coloca las baterías, llena el depósito y enciéndelo. El se…" at bounding box center [267, 67] width 110 height 47
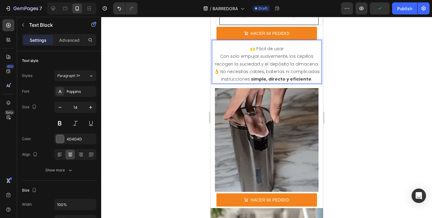
click at [249, 52] on p "🙌 Fácil de usar" at bounding box center [266, 49] width 108 height 8
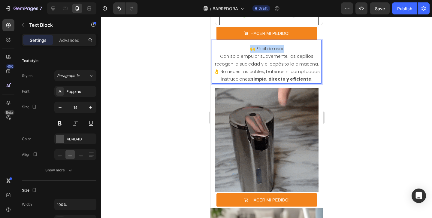
drag, startPoint x: 250, startPoint y: 49, endPoint x: 284, endPoint y: 50, distance: 34.5
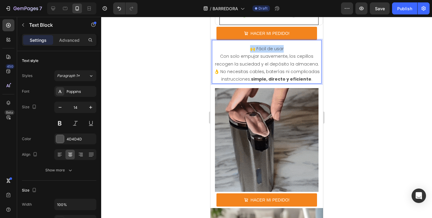
click at [284, 50] on p "🙌 Fácil de usar" at bounding box center [266, 49] width 108 height 8
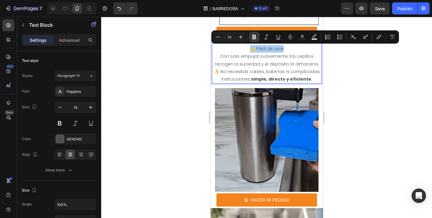
click at [256, 39] on icon "Editor contextual toolbar" at bounding box center [254, 37] width 6 height 6
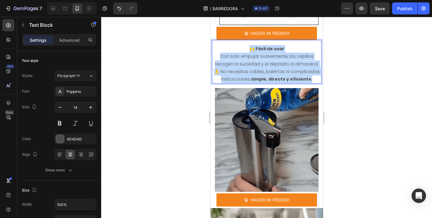
drag, startPoint x: 245, startPoint y: 47, endPoint x: 314, endPoint y: 80, distance: 76.1
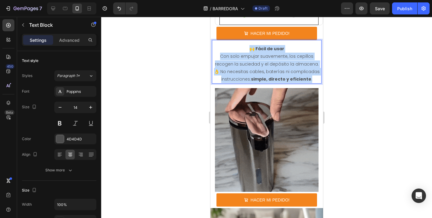
click at [314, 80] on div "🙌 Fácil de usar Con solo empujar suavemente, los cepillos recogen la suciedad y…" at bounding box center [267, 63] width 110 height 39
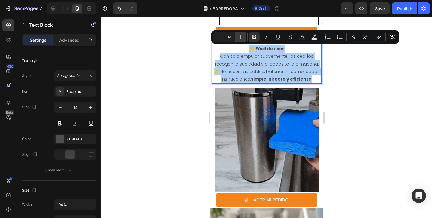
click at [239, 38] on icon "Editor contextual toolbar" at bounding box center [241, 37] width 6 height 6
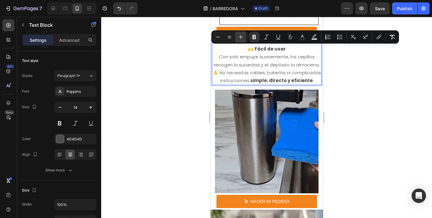
click at [239, 38] on icon "Editor contextual toolbar" at bounding box center [241, 37] width 6 height 6
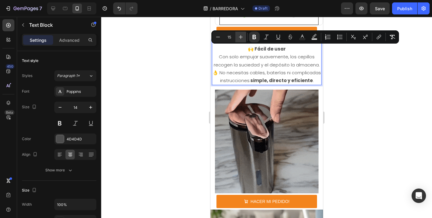
type input "16"
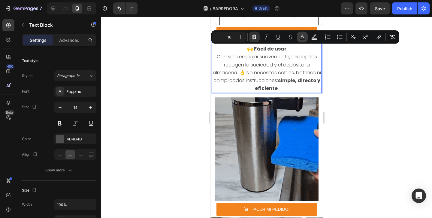
click at [303, 35] on icon "Editor contextual toolbar" at bounding box center [302, 37] width 6 height 6
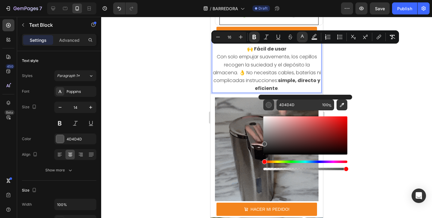
click at [266, 152] on div "Editor contextual toolbar" at bounding box center [305, 135] width 84 height 38
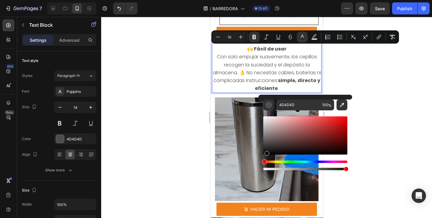
type input "0F0E0E"
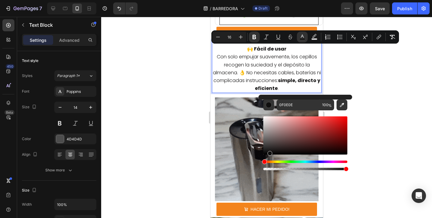
click at [371, 82] on div at bounding box center [266, 117] width 331 height 201
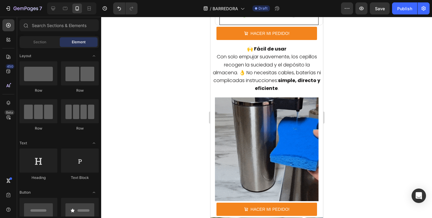
click at [371, 82] on div at bounding box center [266, 117] width 331 height 201
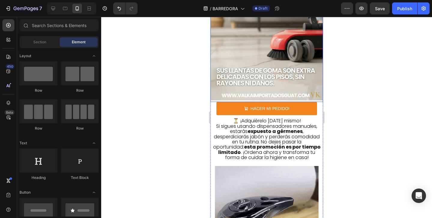
scroll to position [1698, 0]
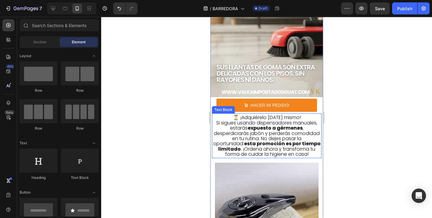
click at [256, 131] on span "Si sigues usando dispensadores manuales, estarás expuesto a gérmenes , desperdi…" at bounding box center [266, 138] width 107 height 38
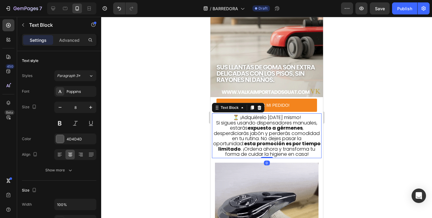
click at [233, 116] on p "⏳ ¡Adquiérelo [DATE] mismo!" at bounding box center [266, 117] width 108 height 5
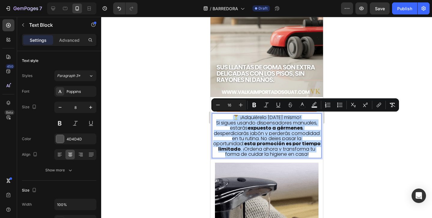
drag, startPoint x: 233, startPoint y: 116, endPoint x: 301, endPoint y: 155, distance: 78.7
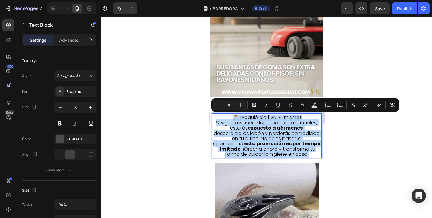
click at [301, 155] on div "⏳ ¡Adquiérelo [DATE] mismo! Si sigues usando dispensadores manuales, estarás ex…" at bounding box center [267, 136] width 110 height 43
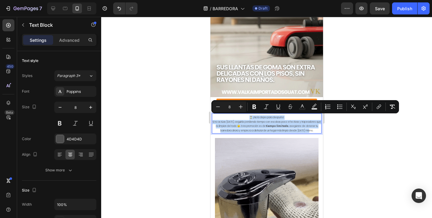
drag, startPoint x: 248, startPoint y: 116, endPoint x: 317, endPoint y: 132, distance: 70.7
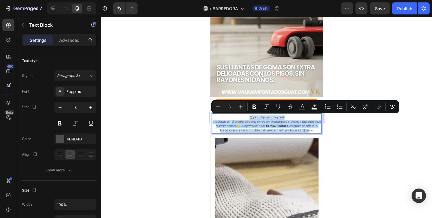
click at [317, 132] on div "⏳ ¡No lo dejes para después! Si no actúas [DATE], seguirás perdiendo tiempo con…" at bounding box center [267, 124] width 110 height 19
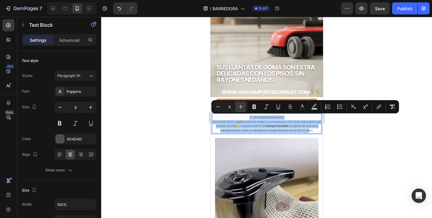
click at [243, 106] on icon "Editor contextual toolbar" at bounding box center [241, 107] width 6 height 6
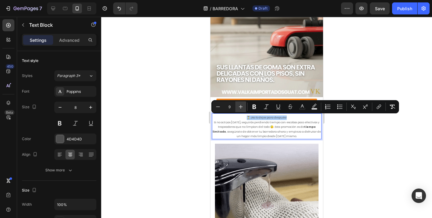
click at [243, 106] on icon "Editor contextual toolbar" at bounding box center [241, 107] width 6 height 6
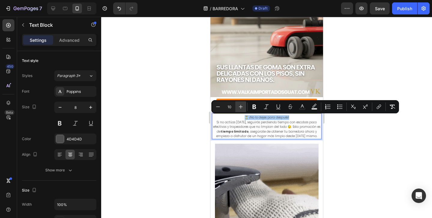
click at [243, 106] on icon "Editor contextual toolbar" at bounding box center [241, 107] width 6 height 6
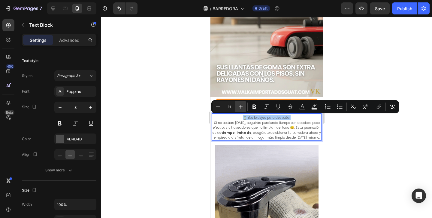
click at [243, 106] on icon "Editor contextual toolbar" at bounding box center [241, 107] width 6 height 6
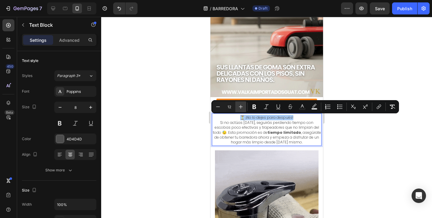
click at [243, 106] on icon "Editor contextual toolbar" at bounding box center [241, 107] width 6 height 6
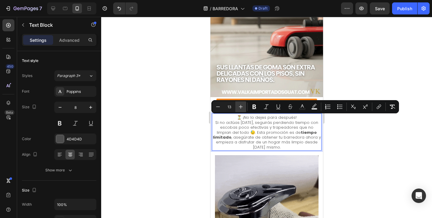
click at [243, 106] on icon "Editor contextual toolbar" at bounding box center [241, 107] width 6 height 6
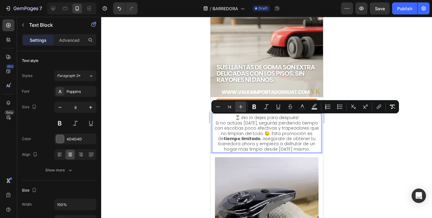
click at [243, 106] on icon "Editor contextual toolbar" at bounding box center [241, 107] width 6 height 6
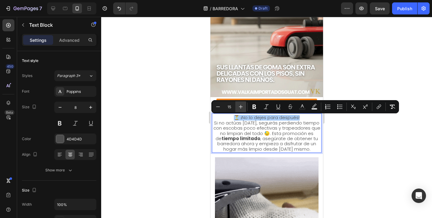
click at [243, 106] on icon "Editor contextual toolbar" at bounding box center [241, 107] width 6 height 6
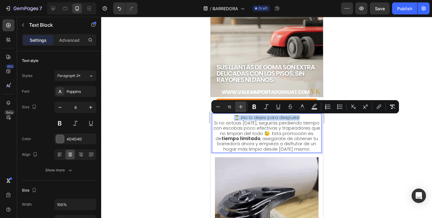
type input "16"
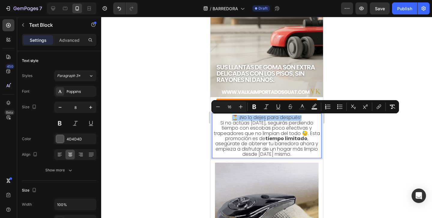
click at [326, 137] on div at bounding box center [266, 117] width 331 height 201
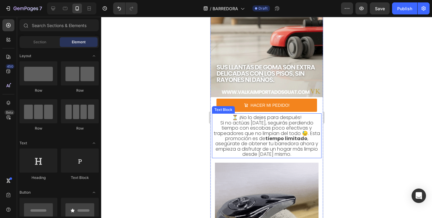
click at [238, 122] on span "Si no actúas [DATE], seguirás perdiendo tiempo con escobas poco efectivas y tra…" at bounding box center [266, 138] width 106 height 38
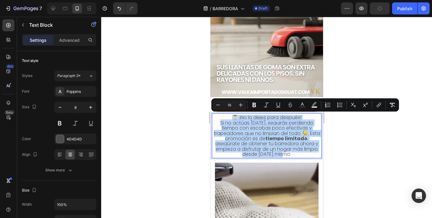
drag, startPoint x: 231, startPoint y: 117, endPoint x: 318, endPoint y: 149, distance: 93.1
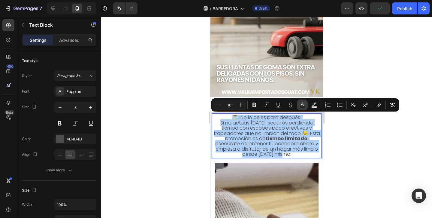
click at [302, 108] on button "Text Color" at bounding box center [302, 104] width 11 height 11
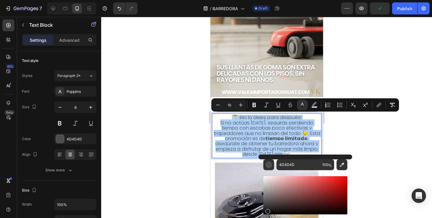
click at [266, 209] on div "Editor contextual toolbar" at bounding box center [305, 195] width 84 height 38
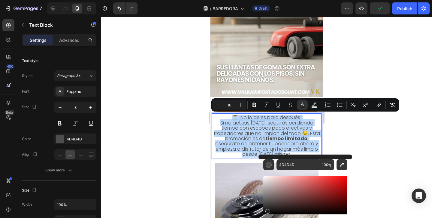
type input "1C1A1A"
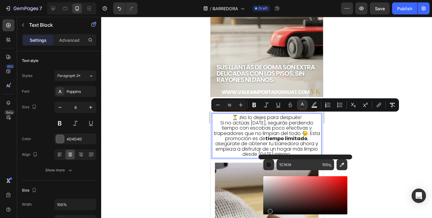
click at [355, 135] on div at bounding box center [266, 117] width 331 height 201
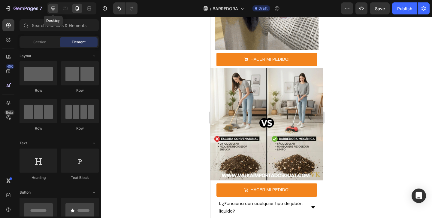
click at [55, 7] on icon at bounding box center [53, 8] width 6 height 6
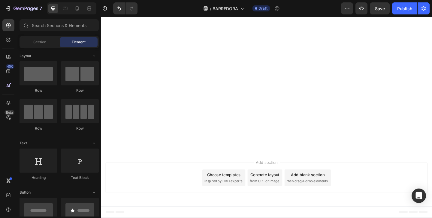
scroll to position [2193, 0]
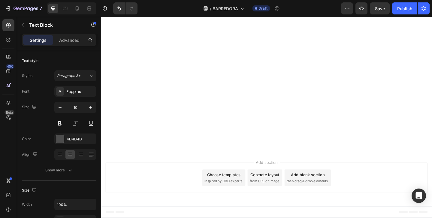
drag, startPoint x: 154, startPoint y: 66, endPoint x: 228, endPoint y: 95, distance: 79.7
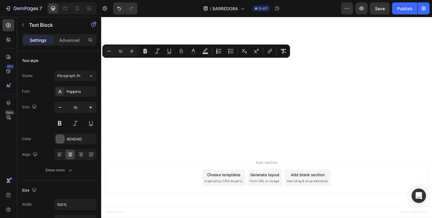
drag, startPoint x: 189, startPoint y: 80, endPoint x: 223, endPoint y: 80, distance: 33.6
click at [134, 50] on icon "Editor contextual toolbar" at bounding box center [132, 51] width 6 height 6
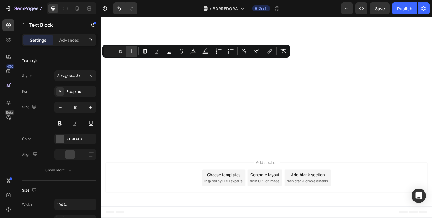
click at [134, 50] on icon "Editor contextual toolbar" at bounding box center [132, 51] width 6 height 6
click at [133, 50] on icon "Editor contextual toolbar" at bounding box center [132, 51] width 6 height 6
click at [134, 51] on icon "Editor contextual toolbar" at bounding box center [132, 51] width 6 height 6
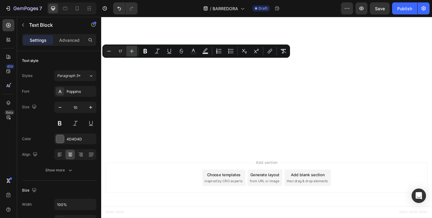
type input "18"
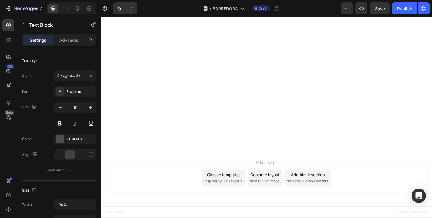
drag, startPoint x: 149, startPoint y: 62, endPoint x: 230, endPoint y: 94, distance: 86.6
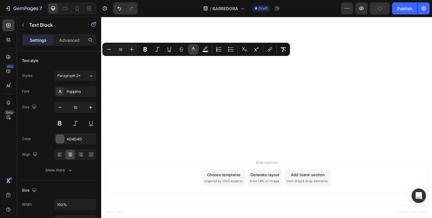
click at [194, 46] on button "color" at bounding box center [193, 49] width 11 height 11
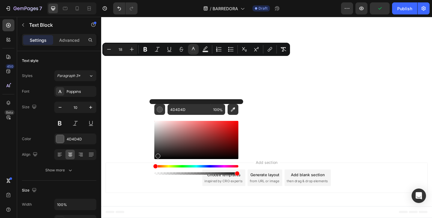
click at [157, 155] on div "Editor contextual toolbar" at bounding box center [196, 140] width 84 height 38
click at [156, 155] on div "Editor contextual toolbar" at bounding box center [158, 155] width 5 height 5
type input "1C1C1C"
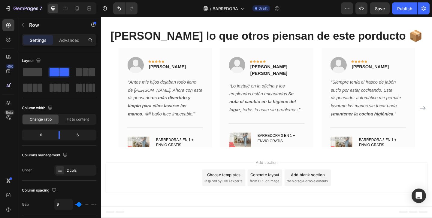
scroll to position [2348, 0]
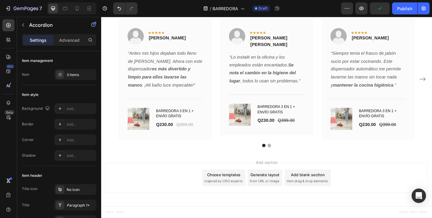
drag, startPoint x: 225, startPoint y: 108, endPoint x: 110, endPoint y: 110, distance: 114.4
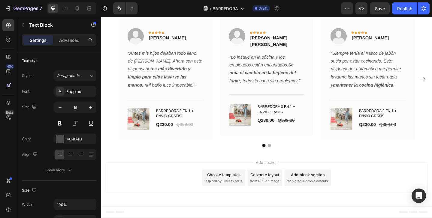
drag, startPoint x: 319, startPoint y: 128, endPoint x: 127, endPoint y: 124, distance: 191.5
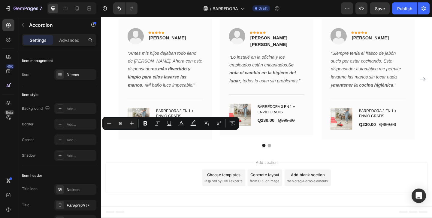
drag, startPoint x: 224, startPoint y: 146, endPoint x: 111, endPoint y: 143, distance: 112.9
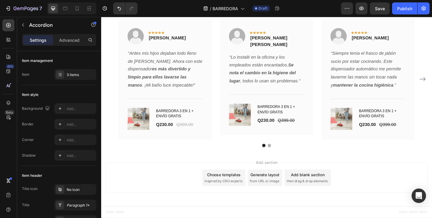
scroll to position [2330, 0]
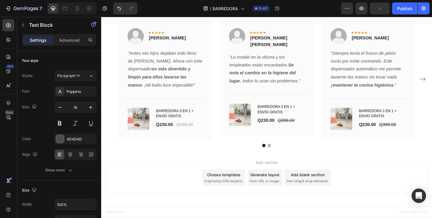
drag, startPoint x: 299, startPoint y: 161, endPoint x: 112, endPoint y: 161, distance: 187.2
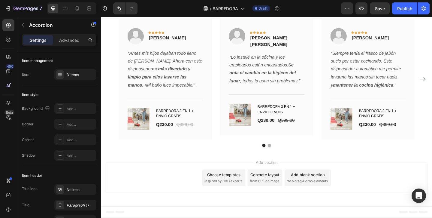
drag, startPoint x: 202, startPoint y: 167, endPoint x: 113, endPoint y: 166, distance: 89.1
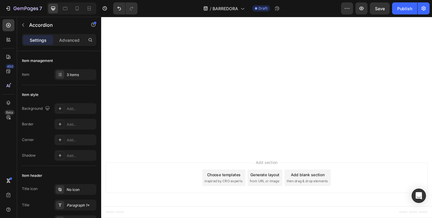
scroll to position [2329, 0]
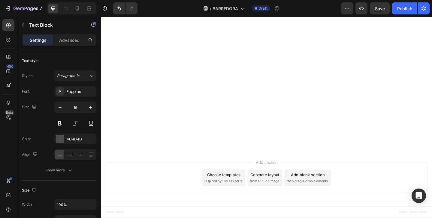
drag, startPoint x: 310, startPoint y: 185, endPoint x: 113, endPoint y: 182, distance: 197.8
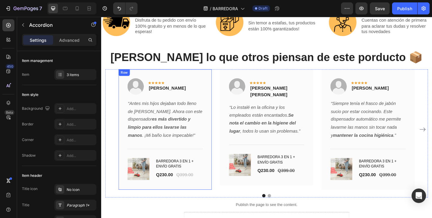
scroll to position [2502, 0]
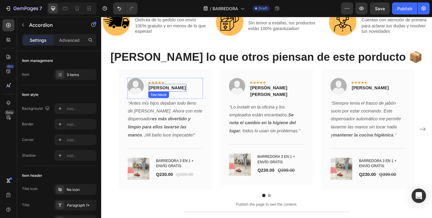
click at [174, 92] on p "Aura Montes" at bounding box center [173, 93] width 40 height 7
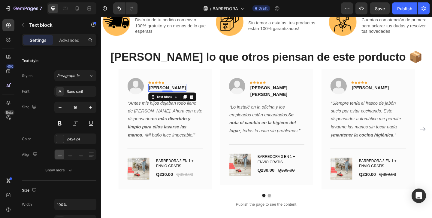
click at [174, 92] on p "Aura Montes" at bounding box center [173, 93] width 40 height 7
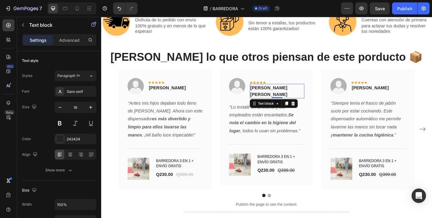
click at [293, 95] on p "Robinson Castro" at bounding box center [292, 97] width 58 height 14
click at [278, 94] on p "Robinson Castro" at bounding box center [292, 97] width 58 height 14
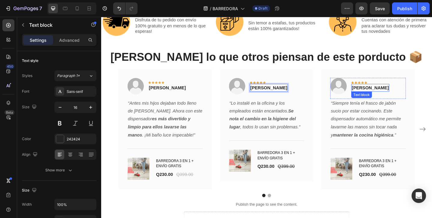
click at [380, 93] on p "Andrea Lopez" at bounding box center [394, 93] width 40 height 7
click at [385, 94] on p "Andrea Lopez" at bounding box center [394, 93] width 40 height 7
drag, startPoint x: 392, startPoint y: 94, endPoint x: 373, endPoint y: 93, distance: 18.9
click at [373, 93] on div "Andrea Lopez" at bounding box center [393, 94] width 41 height 8
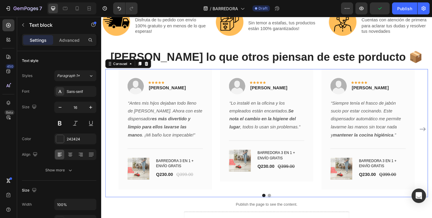
click at [432, 144] on div "Desliza ➡️ Heading Image Icon Icon Icon Icon Icon Row Margarita Pasos Text bloc…" at bounding box center [281, 139] width 351 height 131
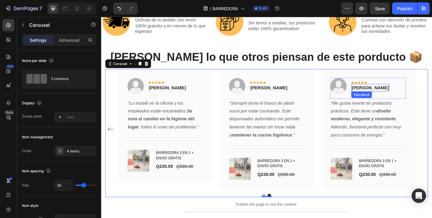
click at [396, 95] on p "Miguel Tobar" at bounding box center [394, 93] width 40 height 7
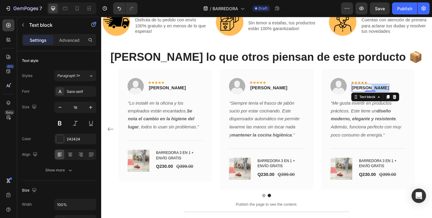
click at [396, 95] on p "Miguel Tobar" at bounding box center [394, 93] width 40 height 7
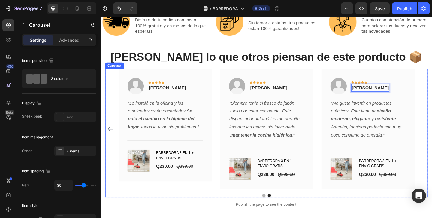
click at [432, 100] on div "Desliza ➡️ Heading Image Icon Icon Icon Icon Icon Row Margarita Pasos Text bloc…" at bounding box center [281, 139] width 351 height 131
click at [278, 209] on button "Dot" at bounding box center [278, 211] width 4 height 4
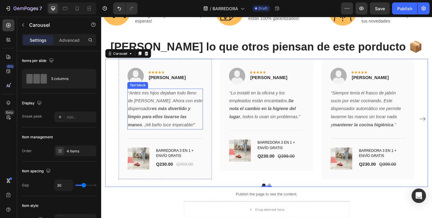
scroll to position [2512, 0]
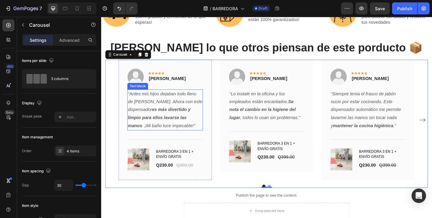
click at [163, 120] on strong "es más divertido y limpio para ellos lavarse las manos" at bounding box center [164, 126] width 68 height 23
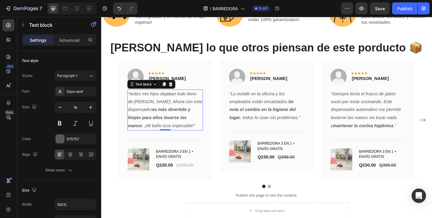
click at [131, 99] on icon "“Antes mis hijos dejaban todo lleno de jabón. Ahora con este dispensador es más…" at bounding box center [170, 118] width 81 height 40
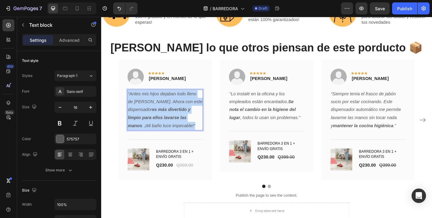
drag, startPoint x: 131, startPoint y: 99, endPoint x: 177, endPoint y: 134, distance: 57.5
click at [177, 134] on p "“Antes mis hijos dejaban todo lleno de jabón. Ahora con este dispensador es más…" at bounding box center [170, 118] width 81 height 43
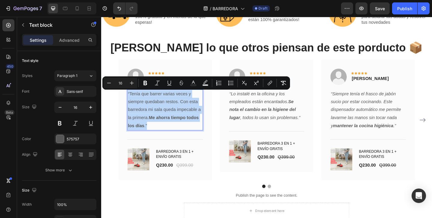
drag, startPoint x: 167, startPoint y: 134, endPoint x: 130, endPoint y: 101, distance: 49.7
click at [130, 101] on p "“Tenía que barrer varias veces y siempre quedaban restos. Con esta barredora mi…" at bounding box center [170, 118] width 81 height 43
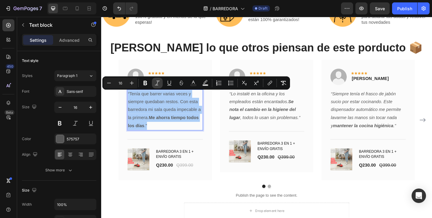
click at [158, 83] on icon "Editor contextual toolbar" at bounding box center [157, 83] width 6 height 6
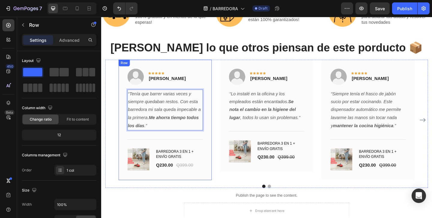
click at [221, 112] on div "Image Icon Icon Icon Icon Icon Row Margarita Pasos Text block Row “Tenía que ba…" at bounding box center [170, 129] width 101 height 131
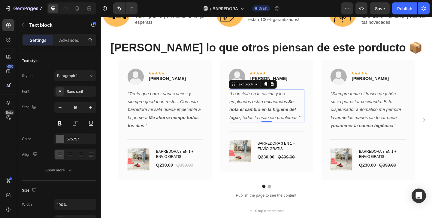
click at [284, 98] on p "“Lo instalé en la oficina y los empleados están encantados. Se nota el cambio e…" at bounding box center [281, 114] width 81 height 35
click at [242, 100] on icon "“Lo instalé en la oficina y los empleados están encantados. Se nota el cambio e…" at bounding box center [279, 113] width 77 height 31
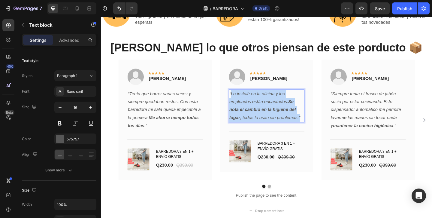
drag, startPoint x: 242, startPoint y: 100, endPoint x: 320, endPoint y: 127, distance: 82.2
click at [320, 127] on p "“Lo instalé en la oficina y los empleados están encantados. Se nota el cambio e…" at bounding box center [281, 114] width 81 height 35
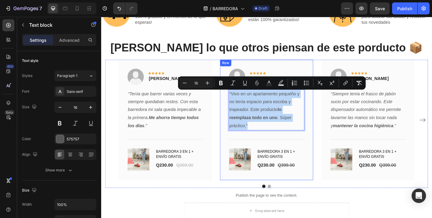
drag, startPoint x: 281, startPoint y: 134, endPoint x: 238, endPoint y: 97, distance: 56.6
click at [238, 97] on div "Image Icon Icon Icon Icon Icon Row Mateo Castro Text block Row “Vivo en un apar…" at bounding box center [280, 129] width 101 height 131
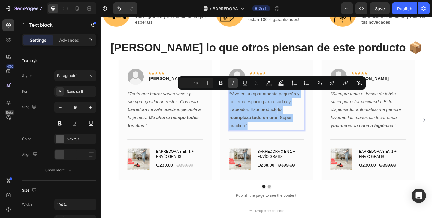
click at [232, 83] on icon "Editor contextual toolbar" at bounding box center [233, 83] width 6 height 6
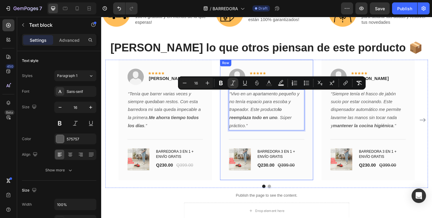
click at [323, 152] on div "Image Icon Icon Icon Icon Icon Row Mateo Castro Text block Row “Vivo en un apar…" at bounding box center [280, 129] width 101 height 131
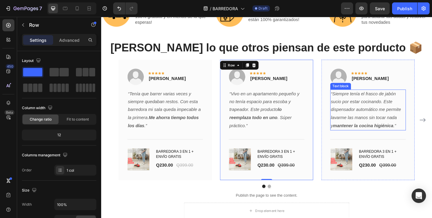
click at [373, 108] on icon "“Siempre tenía el frasco de jabón sucio por estar cocinando. Este dispensador a…" at bounding box center [389, 118] width 76 height 40
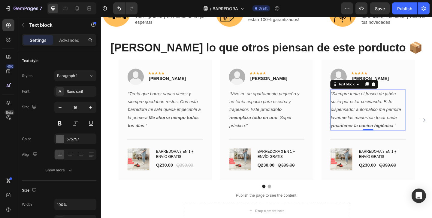
click at [373, 108] on icon "“Siempre tenía el frasco de jabón sucio por estar cocinando. Este dispensador a…" at bounding box center [389, 118] width 76 height 40
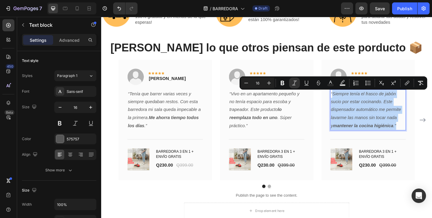
drag, startPoint x: 423, startPoint y: 135, endPoint x: 352, endPoint y: 101, distance: 78.6
click at [352, 101] on p "“Siempre tenía el frasco de jabón sucio por estar cocinando. Este dispensador a…" at bounding box center [391, 118] width 81 height 43
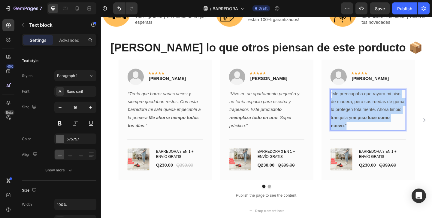
drag, startPoint x: 375, startPoint y: 135, endPoint x: 352, endPoint y: 101, distance: 40.9
click at [352, 101] on p "“Me preocupaba que rayara mi piso de madera, pero sus ruedas de goma lo protege…" at bounding box center [391, 118] width 81 height 43
drag, startPoint x: 351, startPoint y: 100, endPoint x: 371, endPoint y: 136, distance: 41.0
click at [371, 136] on p "“Me preocupaba que rayara mi piso de madera, pero sus ruedas de goma lo protege…" at bounding box center [391, 118] width 81 height 43
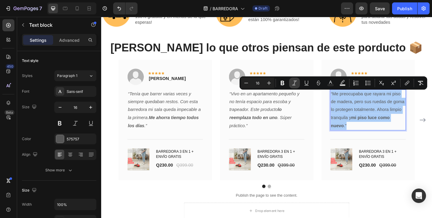
click at [293, 85] on icon "Editor contextual toolbar" at bounding box center [294, 82] width 5 height 5
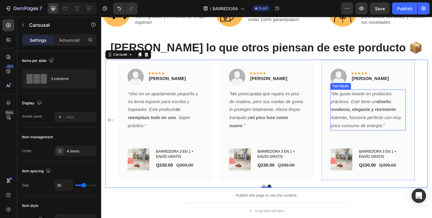
click at [373, 124] on icon "“Me gusta invertir en productos prácticos. Este tiene un diseño moderno, elegan…" at bounding box center [389, 118] width 77 height 40
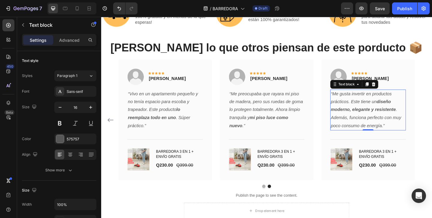
click at [411, 134] on p "“Me gusta invertir en productos prácticos. Este tiene un diseño moderno, elegan…" at bounding box center [391, 118] width 81 height 43
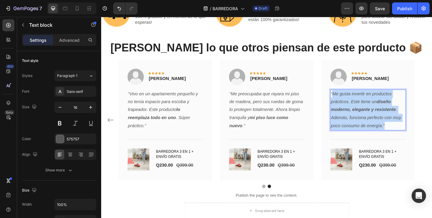
drag, startPoint x: 411, startPoint y: 134, endPoint x: 352, endPoint y: 99, distance: 68.9
click at [352, 99] on p "“Me gusta invertir en productos prácticos. Este tiene un diseño moderno, elegan…" at bounding box center [391, 118] width 81 height 43
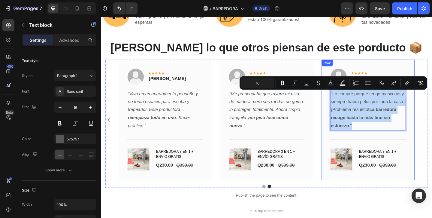
drag, startPoint x: 381, startPoint y: 135, endPoint x: 350, endPoint y: 101, distance: 46.1
click at [350, 101] on div "Image Icon Icon Icon Icon Icon Row Miguel Sánchez Text block Row “Lo compré por…" at bounding box center [391, 129] width 101 height 131
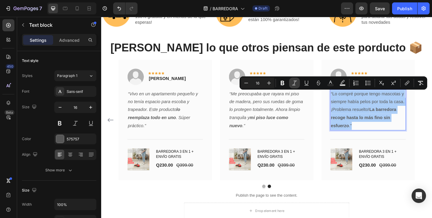
click at [293, 82] on icon "Editor contextual toolbar" at bounding box center [294, 83] width 6 height 6
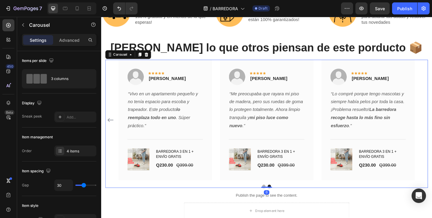
click at [432, 118] on div "Desliza ➡️ Heading Image Icon Icon Icon Icon Icon Row Margarita Pasos Text bloc…" at bounding box center [281, 129] width 351 height 131
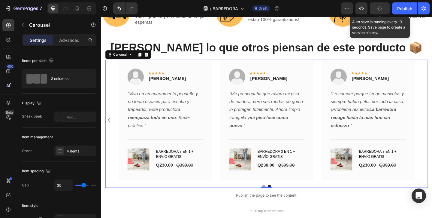
click at [380, 10] on icon "button" at bounding box center [380, 9] width 6 height 6
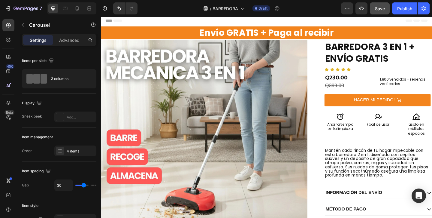
scroll to position [0, 0]
